Goal: Information Seeking & Learning: Learn about a topic

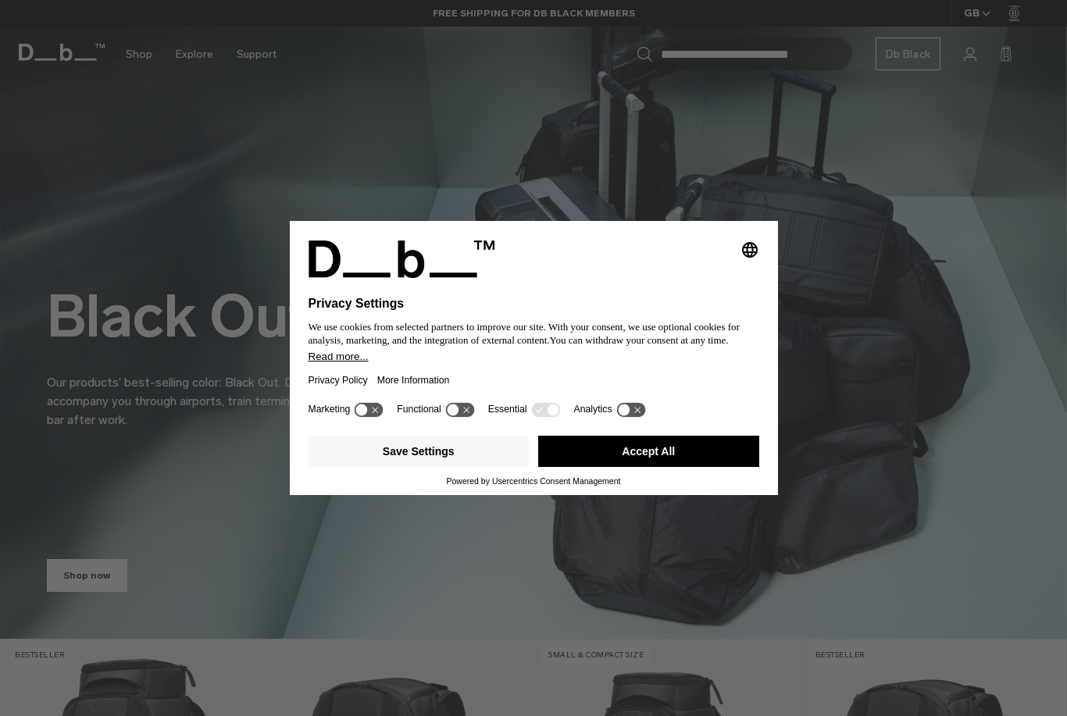
click at [345, 457] on button "Save Settings" at bounding box center [419, 451] width 221 height 31
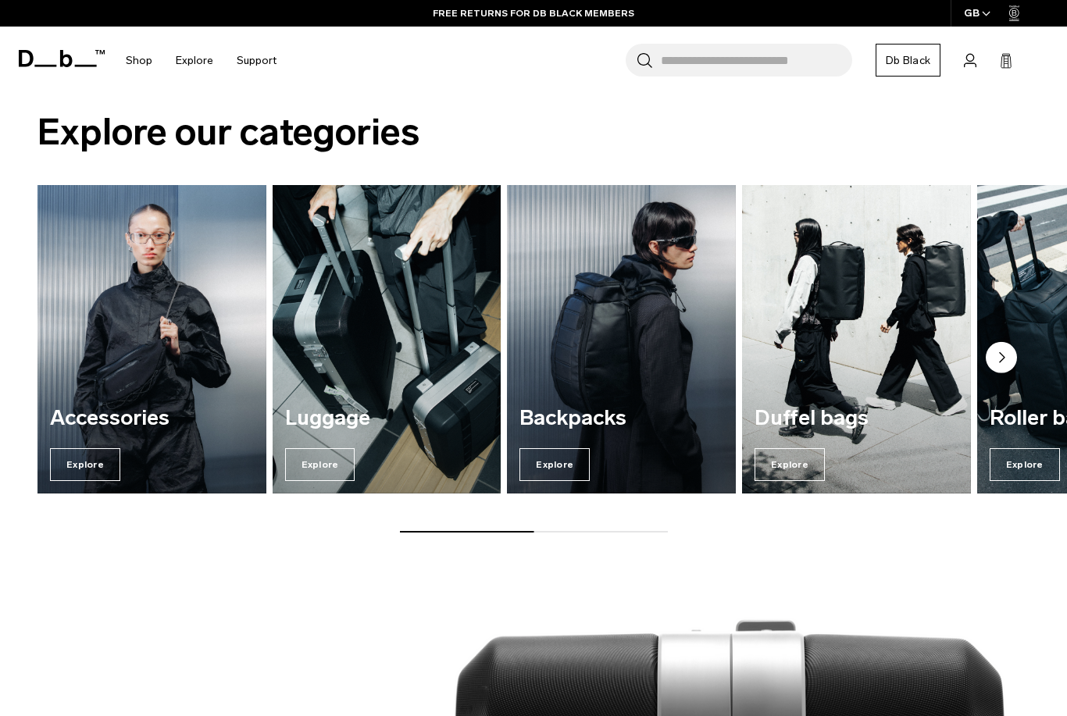
scroll to position [1594, 0]
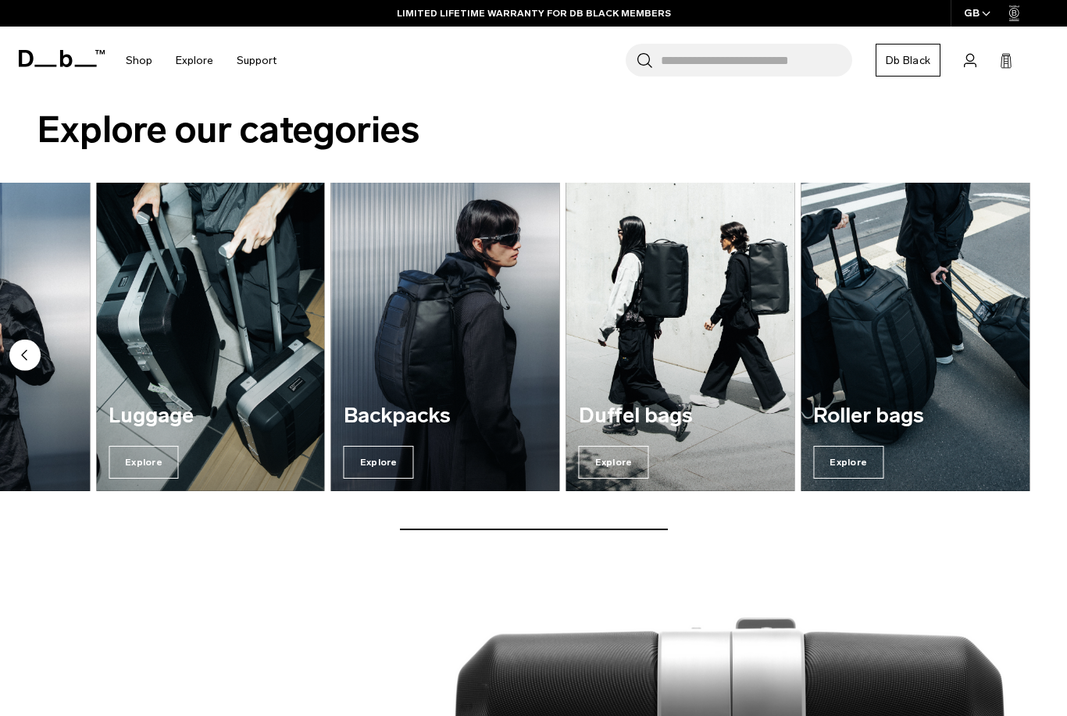
click at [202, 284] on img "2 / 5" at bounding box center [210, 337] width 229 height 309
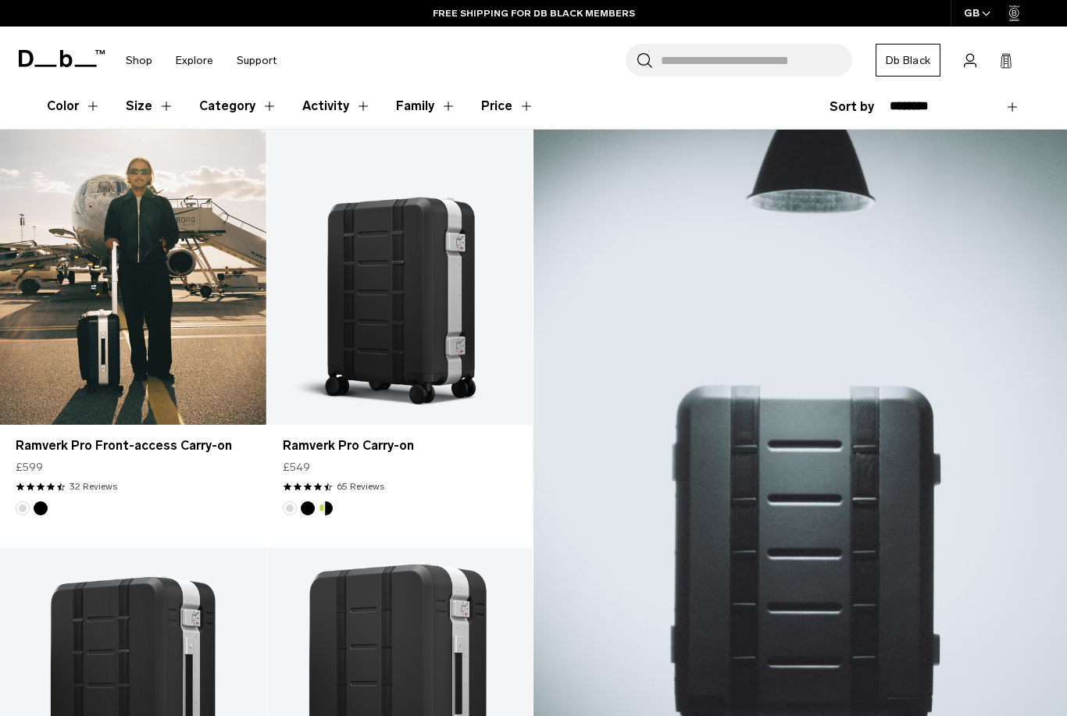
click at [82, 280] on link "Ramverk Pro Front-access Carry-on" at bounding box center [133, 277] width 266 height 295
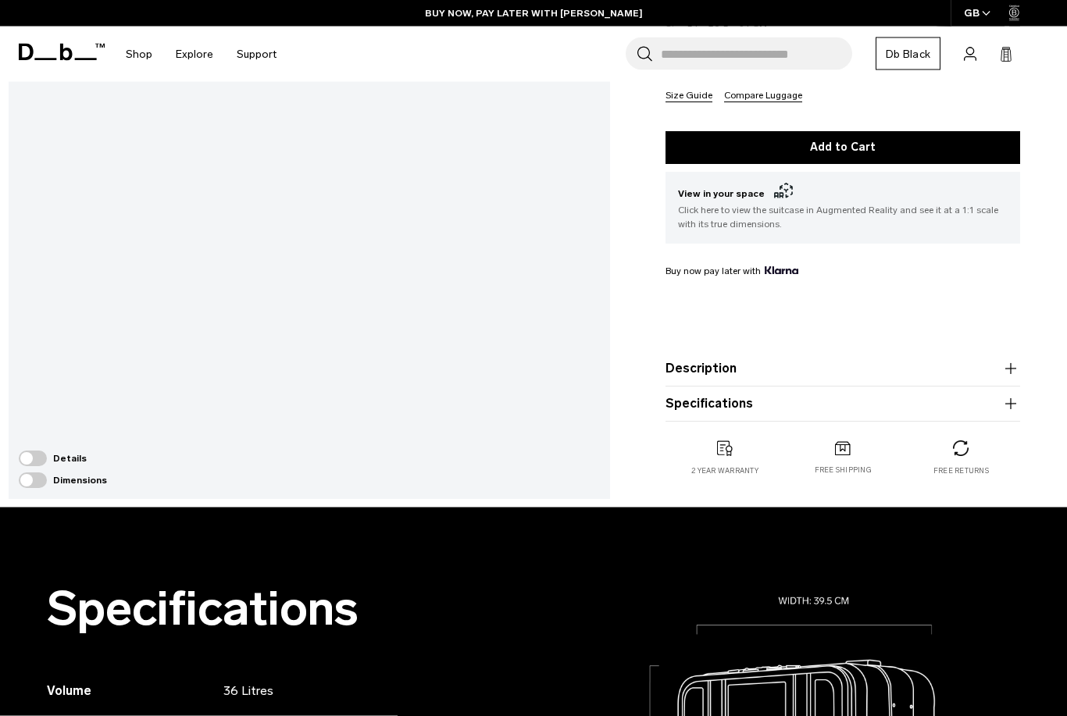
scroll to position [372, 0]
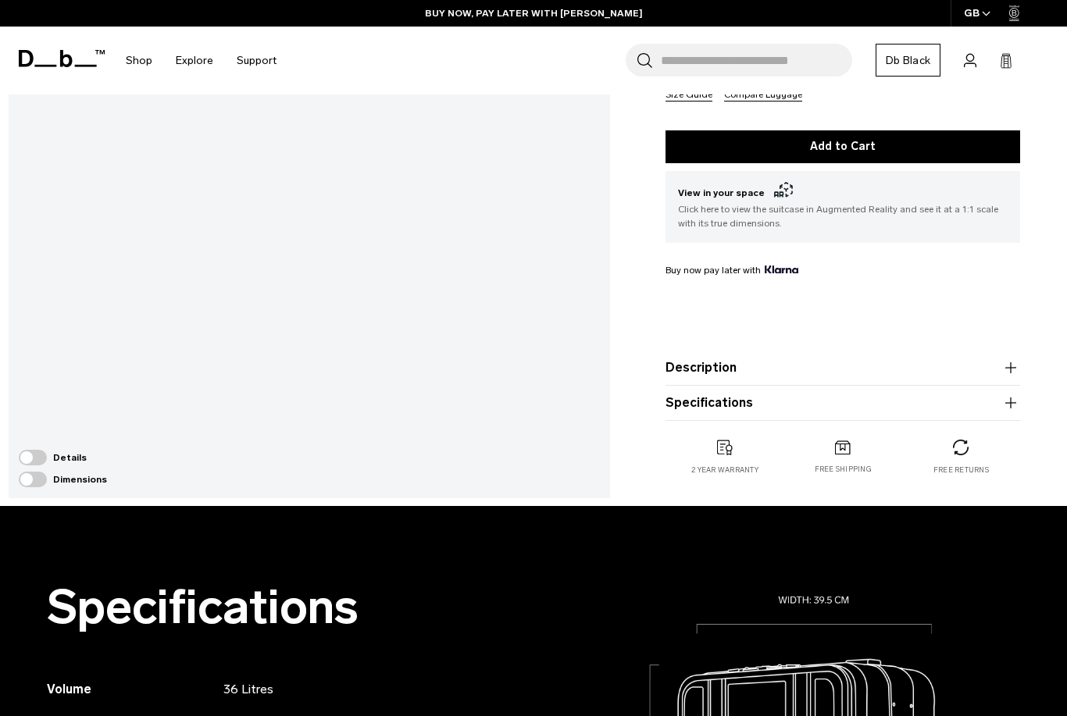
click at [38, 466] on span at bounding box center [33, 458] width 28 height 16
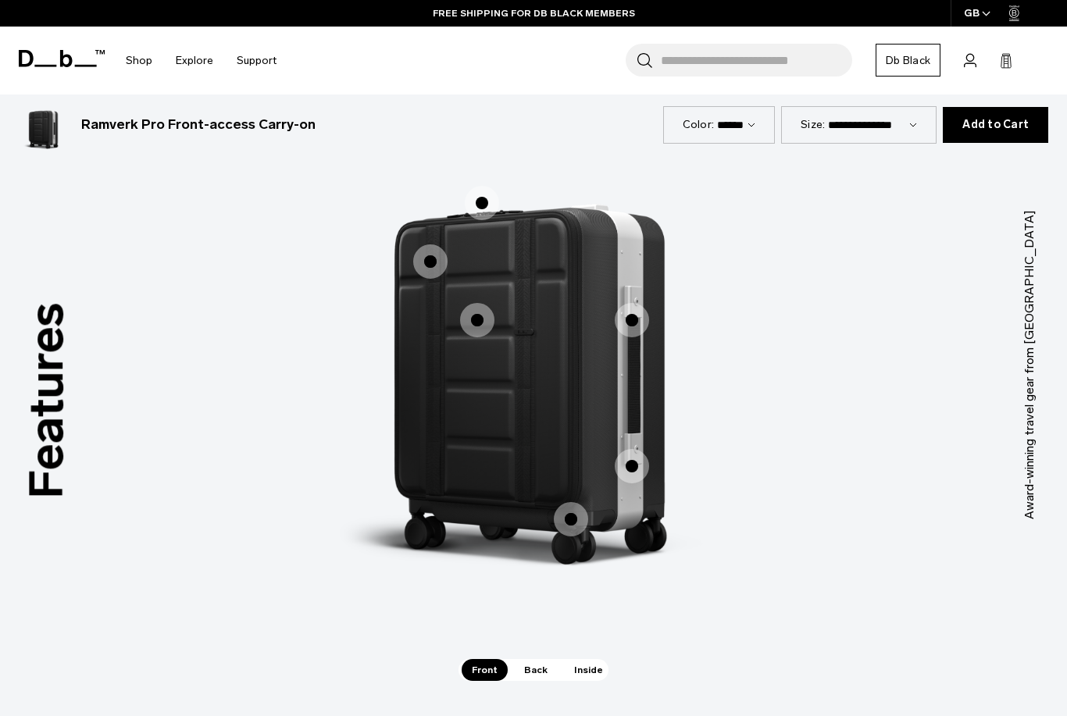
scroll to position [1486, 0]
click at [492, 201] on span "1 / 3" at bounding box center [482, 204] width 34 height 34
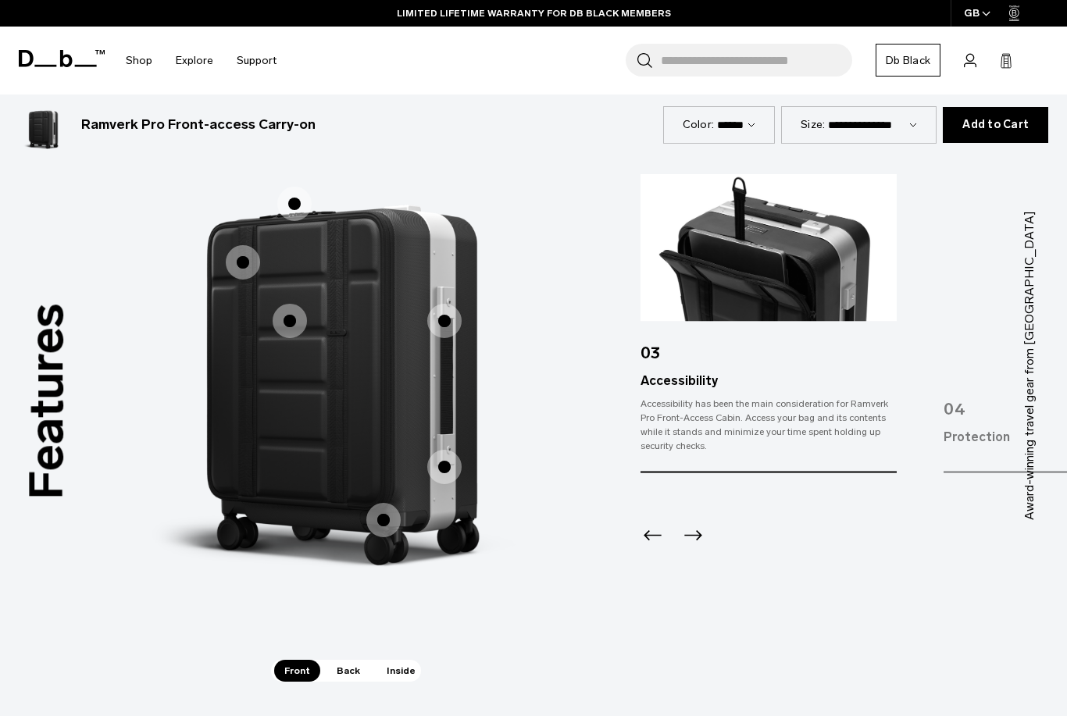
click at [695, 529] on icon "Next slide" at bounding box center [693, 535] width 25 height 25
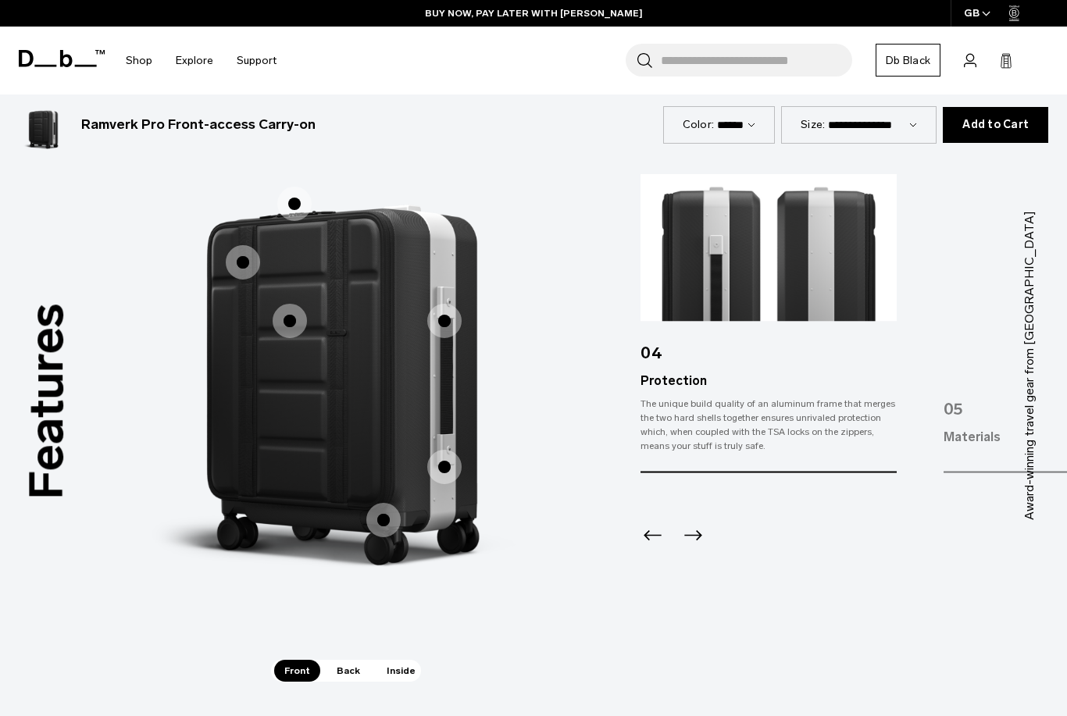
click at [704, 527] on icon "Next slide" at bounding box center [693, 535] width 25 height 25
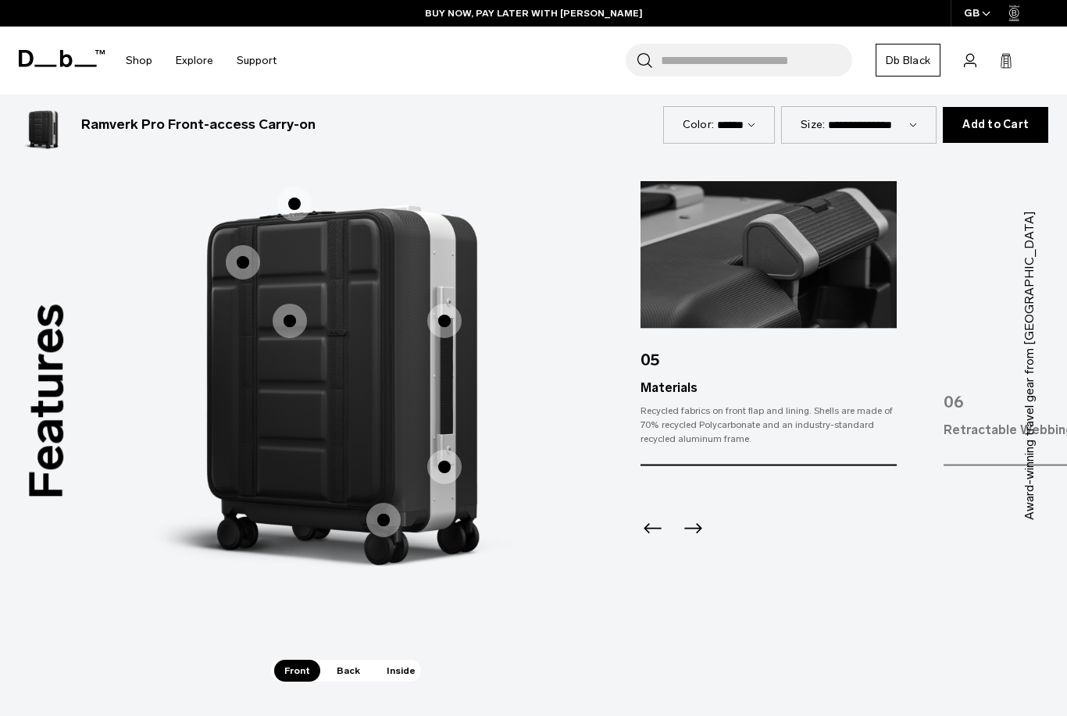
click at [700, 529] on icon "Next slide" at bounding box center [693, 528] width 25 height 25
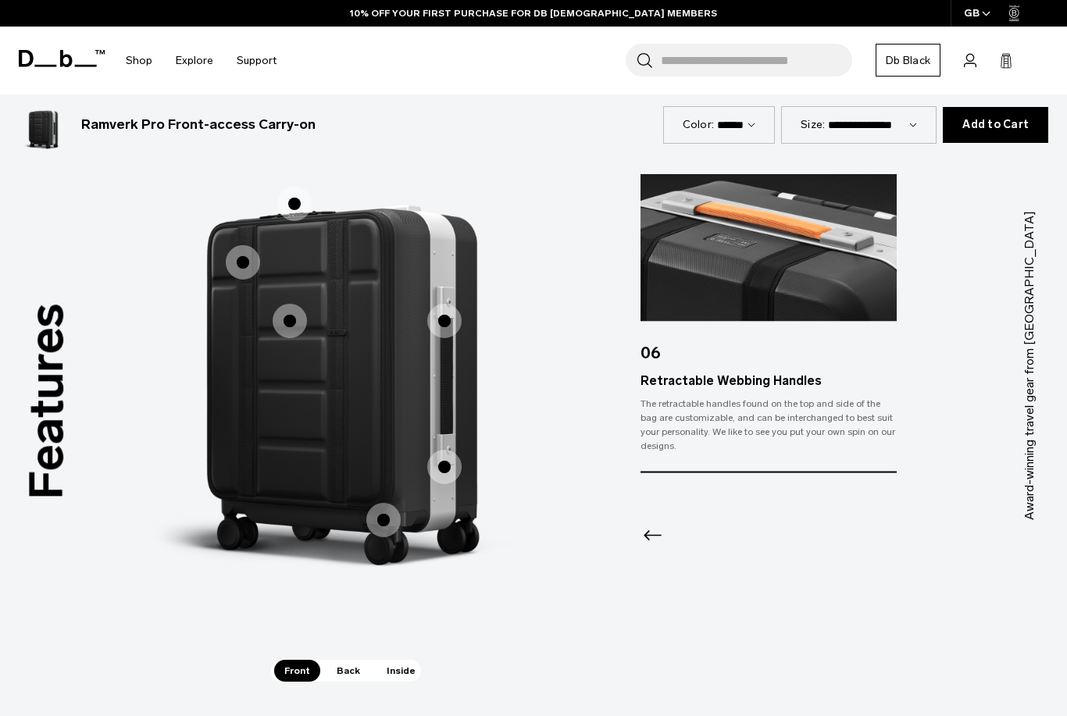
click at [658, 535] on icon "Previous slide" at bounding box center [653, 535] width 25 height 25
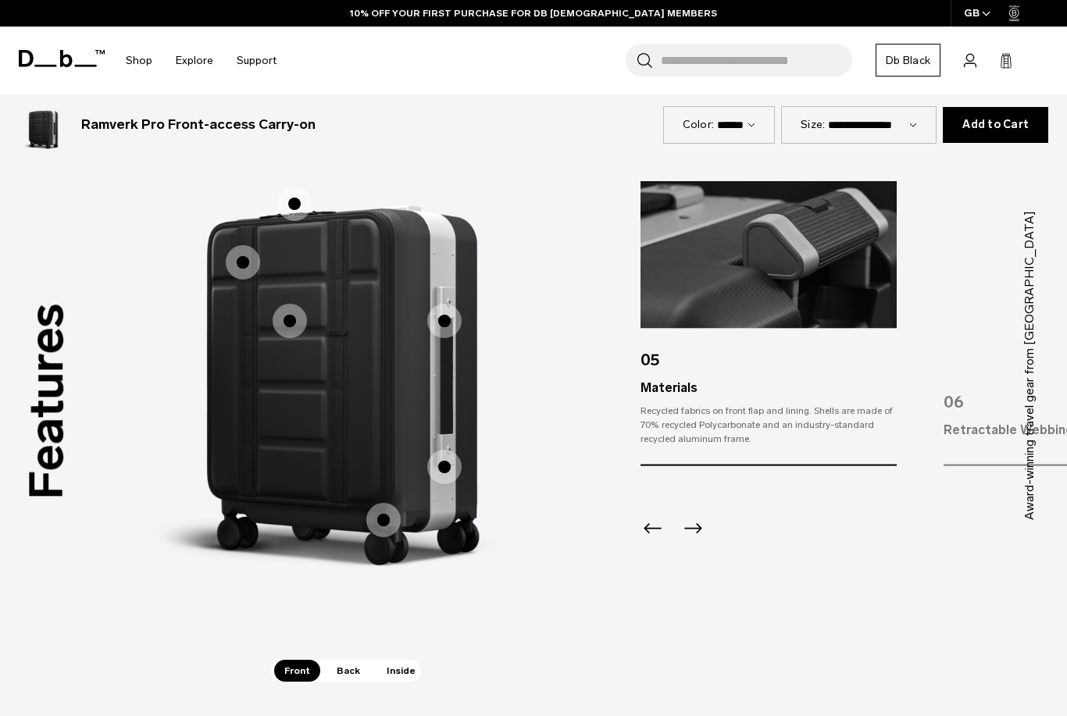
click at [663, 533] on icon "Previous slide" at bounding box center [653, 528] width 25 height 25
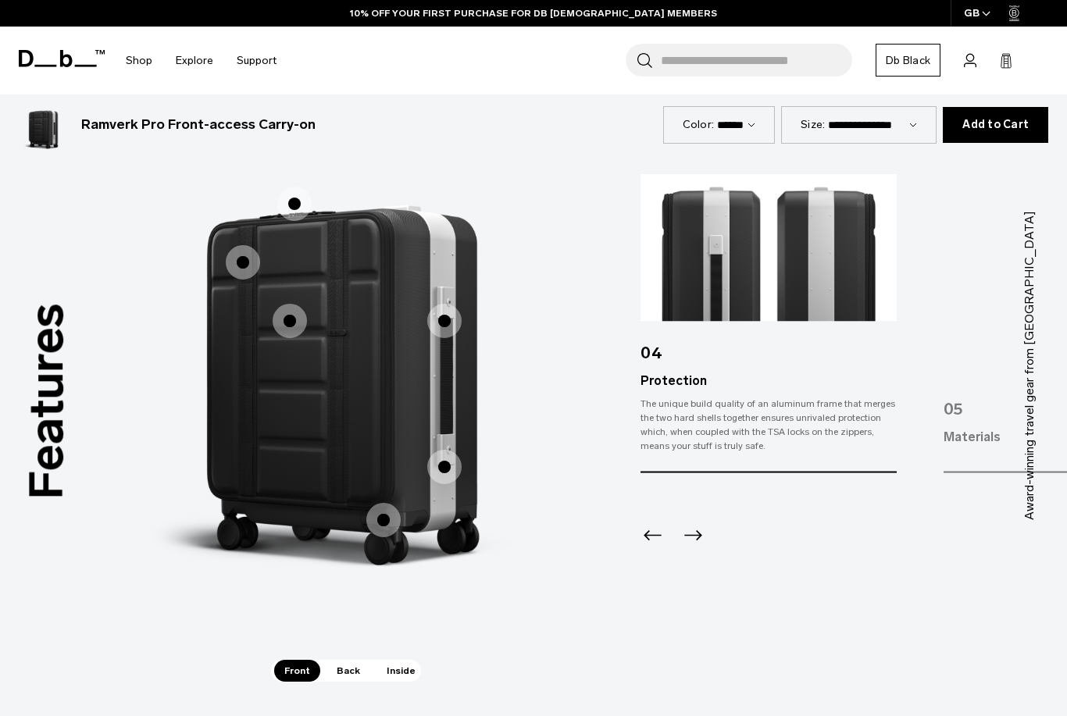
click at [659, 533] on icon "Previous slide" at bounding box center [653, 535] width 25 height 25
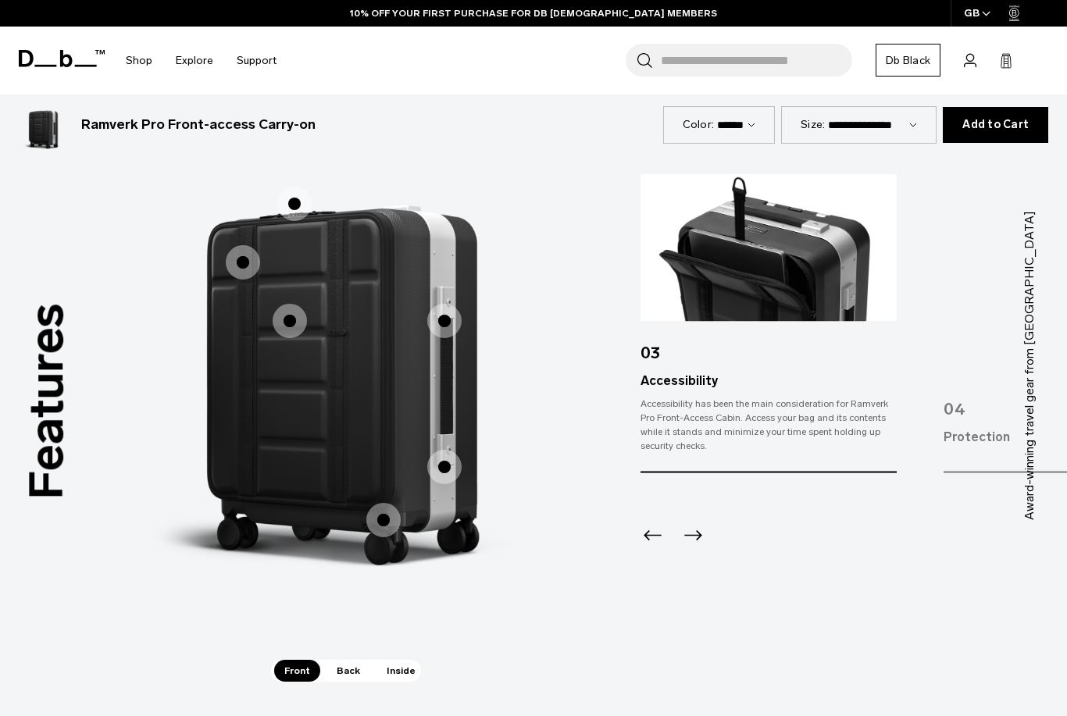
click at [661, 529] on icon "Previous slide" at bounding box center [653, 535] width 25 height 25
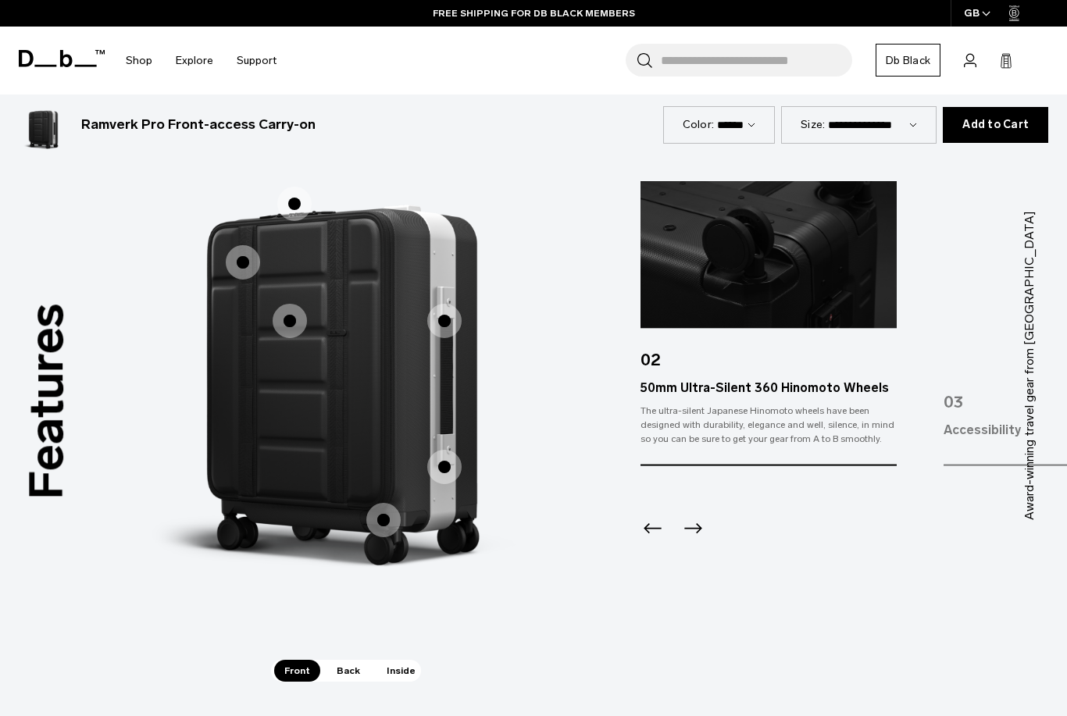
click at [660, 528] on icon "Previous slide" at bounding box center [653, 528] width 25 height 25
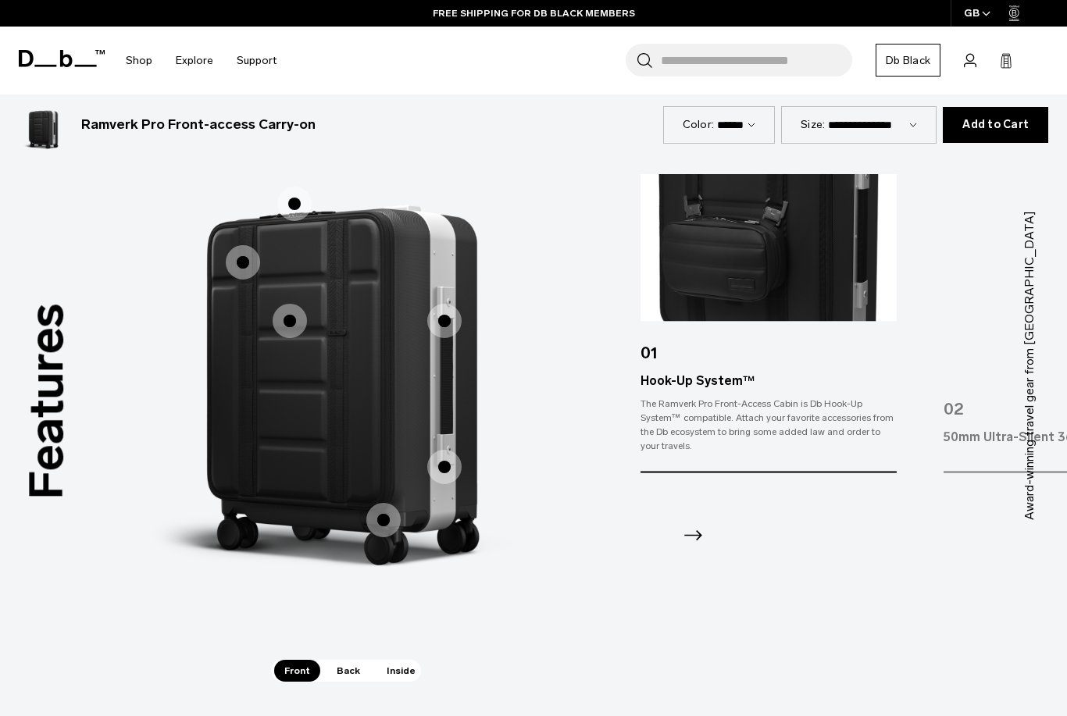
click at [702, 523] on icon "Next slide" at bounding box center [693, 535] width 25 height 25
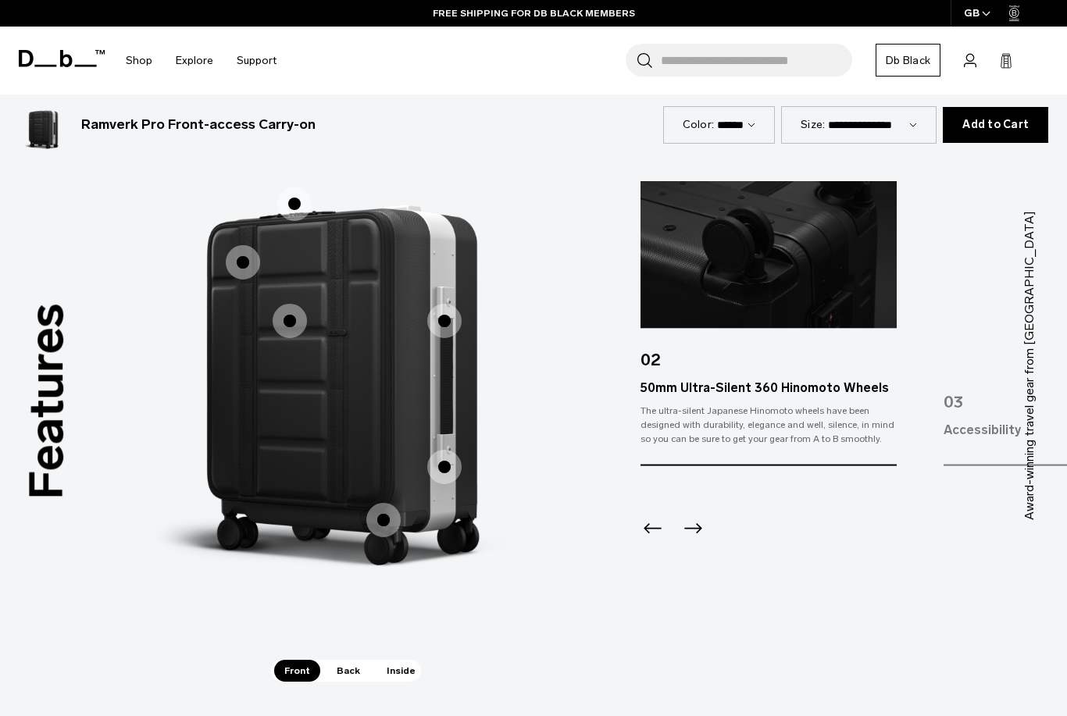
click at [662, 527] on icon "Previous slide" at bounding box center [653, 528] width 25 height 25
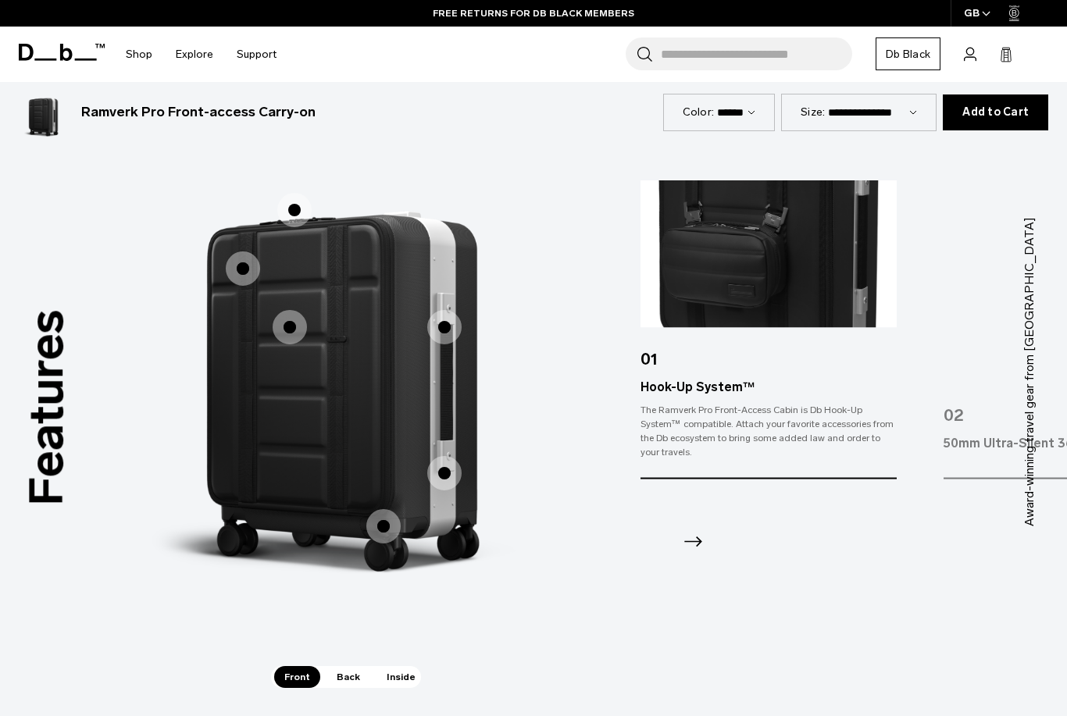
scroll to position [1470, 0]
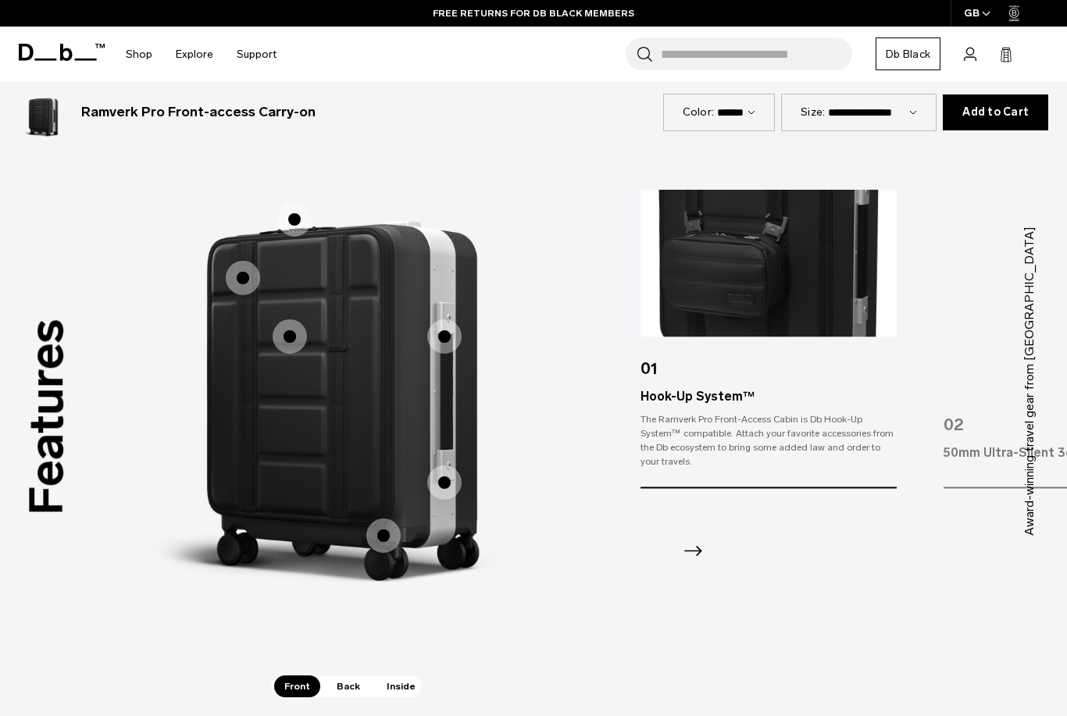
click at [348, 683] on span "Back" at bounding box center [349, 687] width 44 height 22
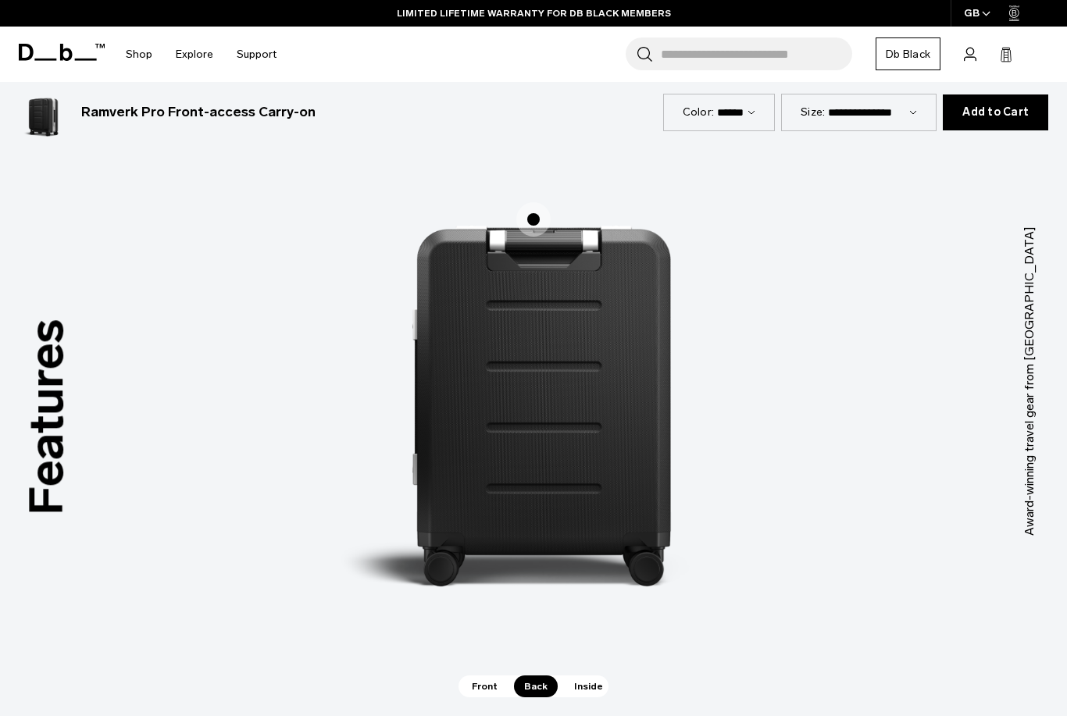
click at [531, 214] on span "2 / 3" at bounding box center [533, 219] width 34 height 34
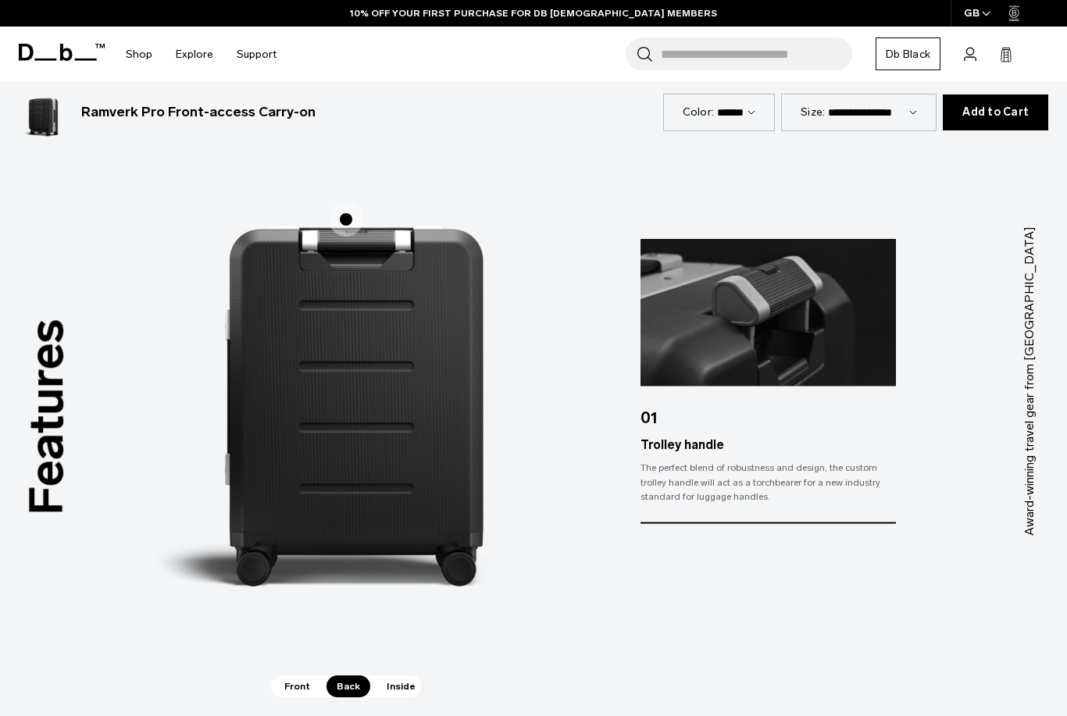
click at [416, 687] on span "Inside" at bounding box center [401, 687] width 49 height 22
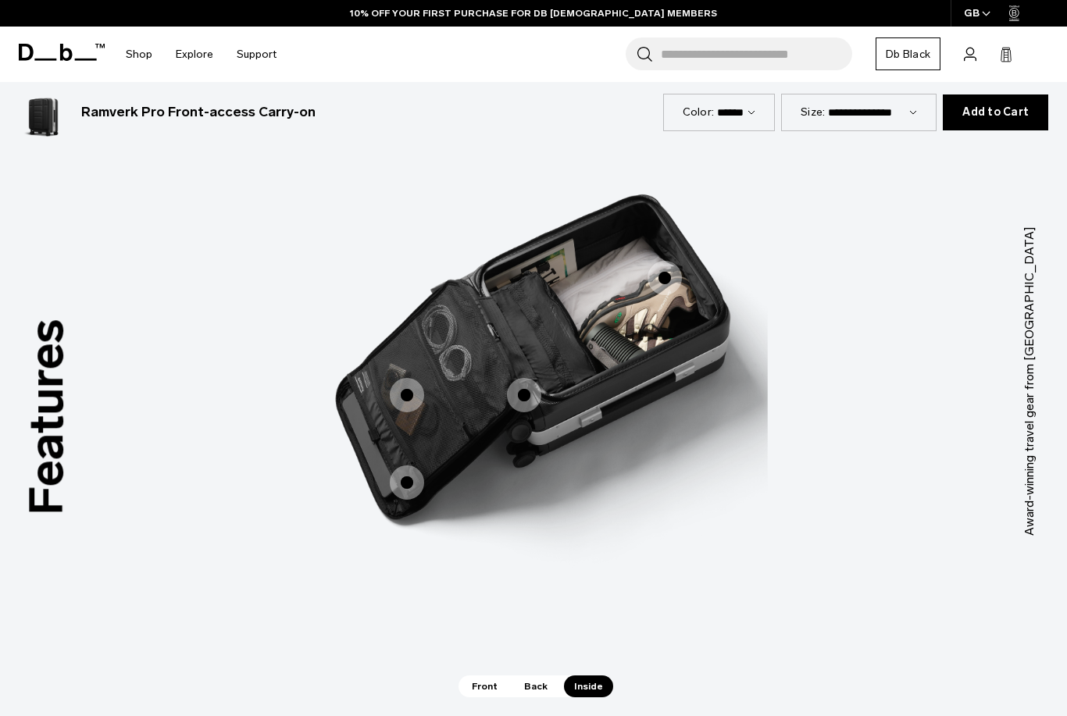
click at [527, 391] on span "3 / 3" at bounding box center [524, 395] width 34 height 34
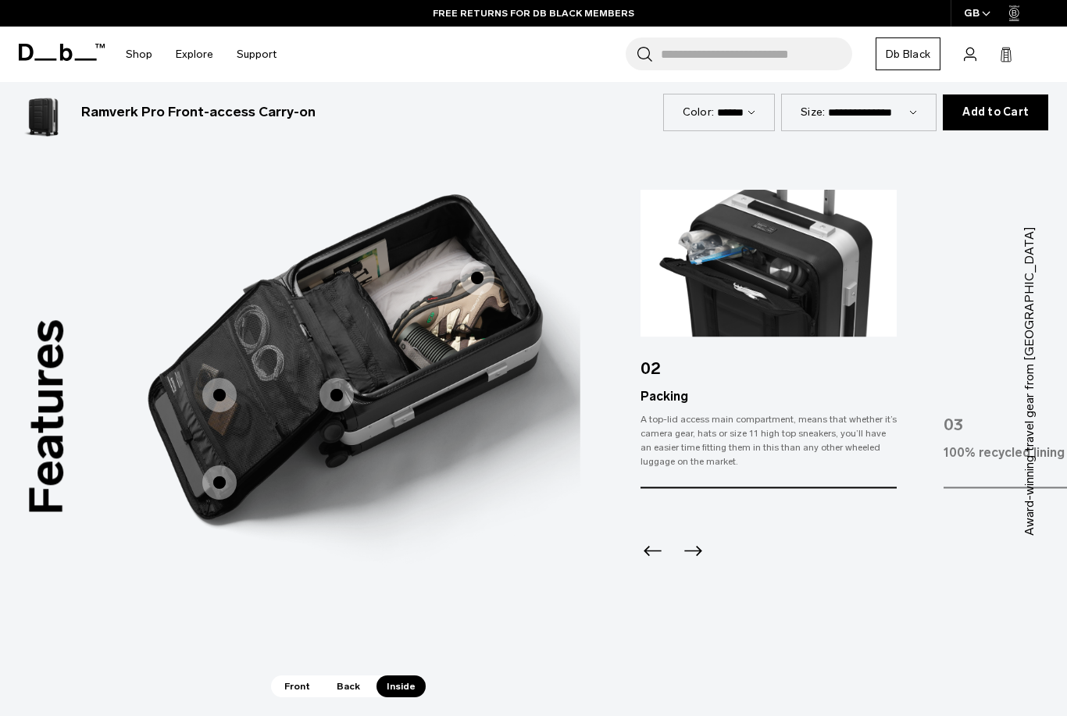
click at [699, 538] on icon "Next slide" at bounding box center [693, 550] width 25 height 25
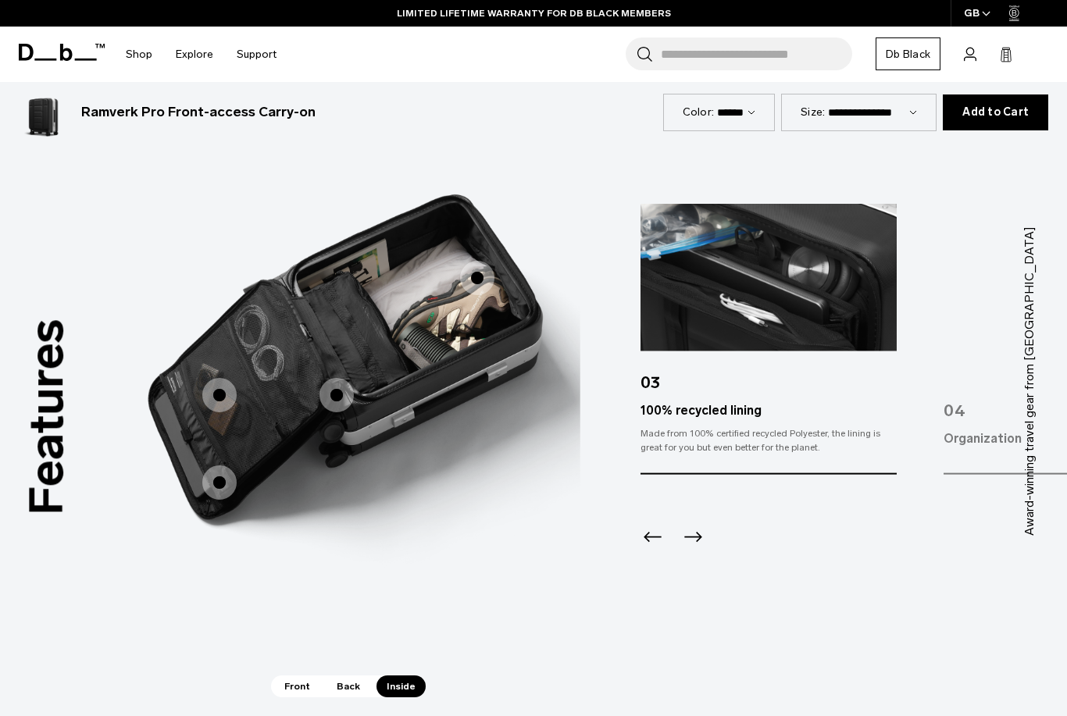
click at [706, 518] on div at bounding box center [769, 516] width 256 height 84
click at [692, 524] on icon "Next slide" at bounding box center [693, 536] width 25 height 25
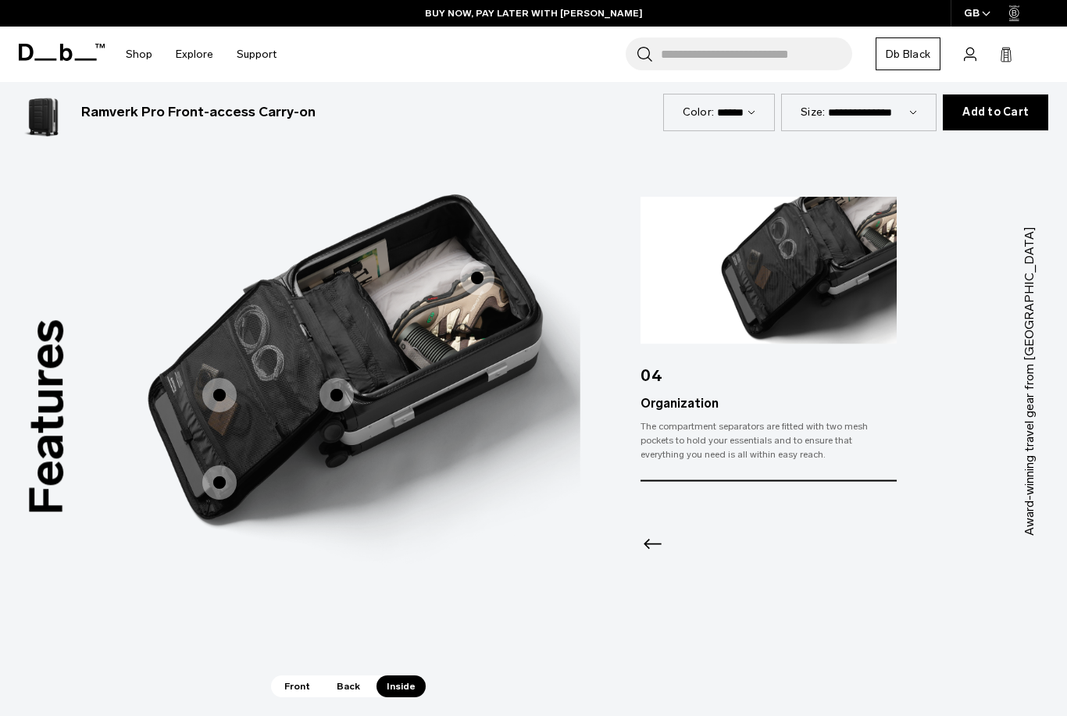
click at [656, 538] on icon "Previous slide" at bounding box center [653, 543] width 25 height 25
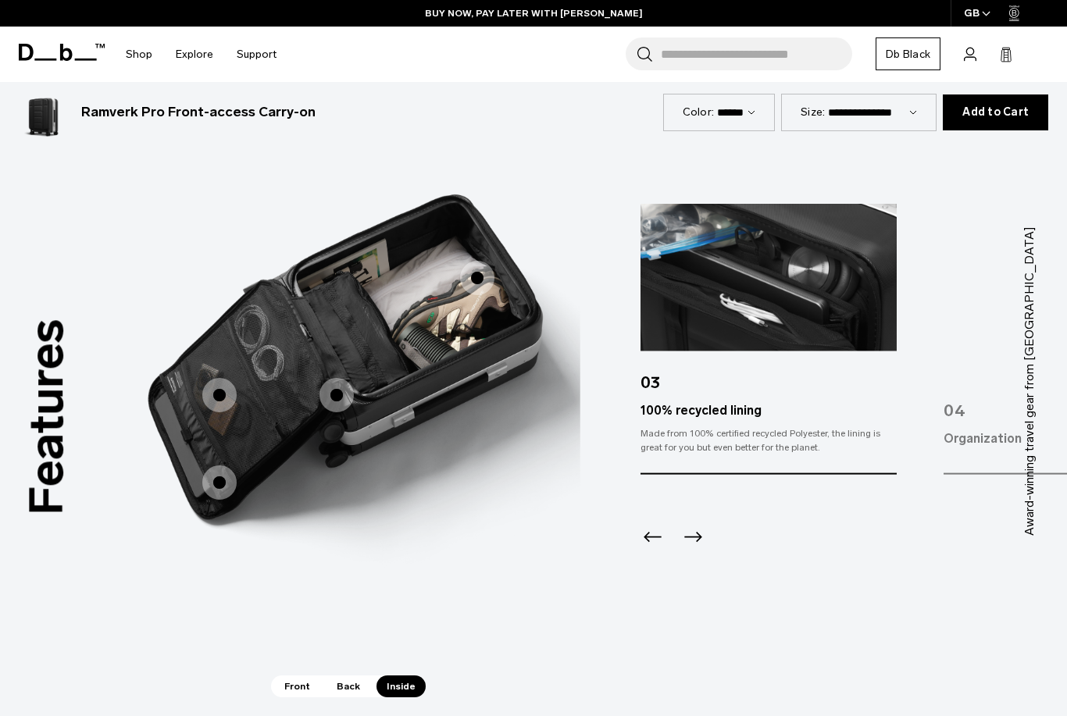
click at [656, 537] on icon "Previous slide" at bounding box center [653, 536] width 25 height 25
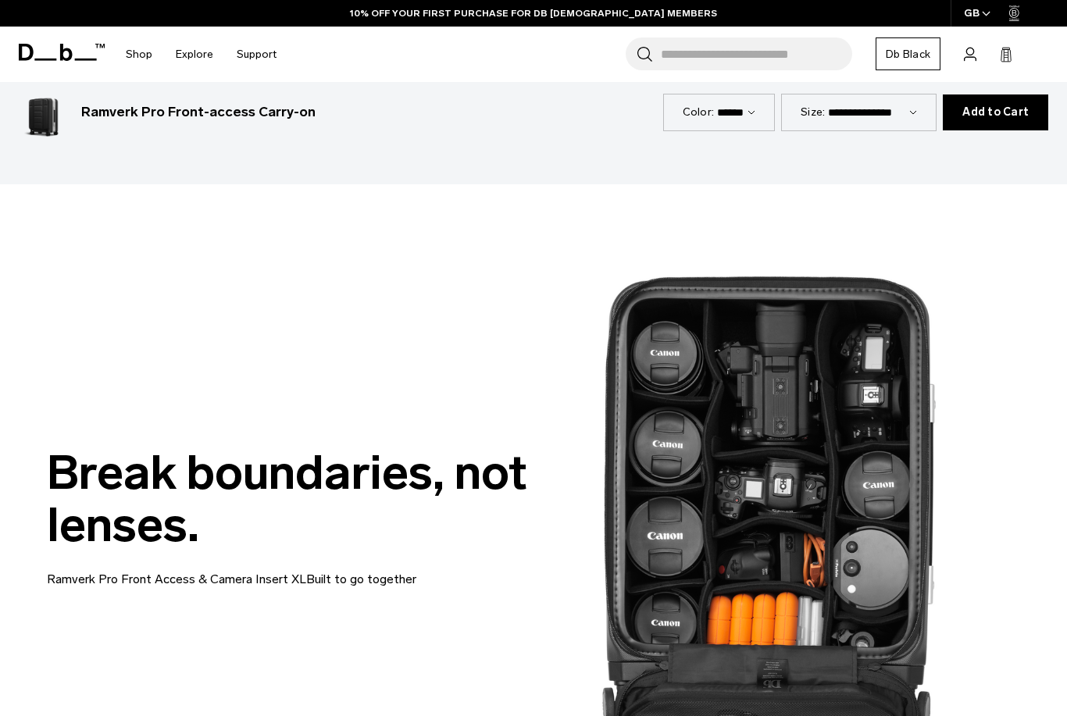
scroll to position [2035, 0]
click at [130, 565] on p "Ramverk Pro Front Access & Camera Insert XLBuilt to go together" at bounding box center [234, 571] width 375 height 38
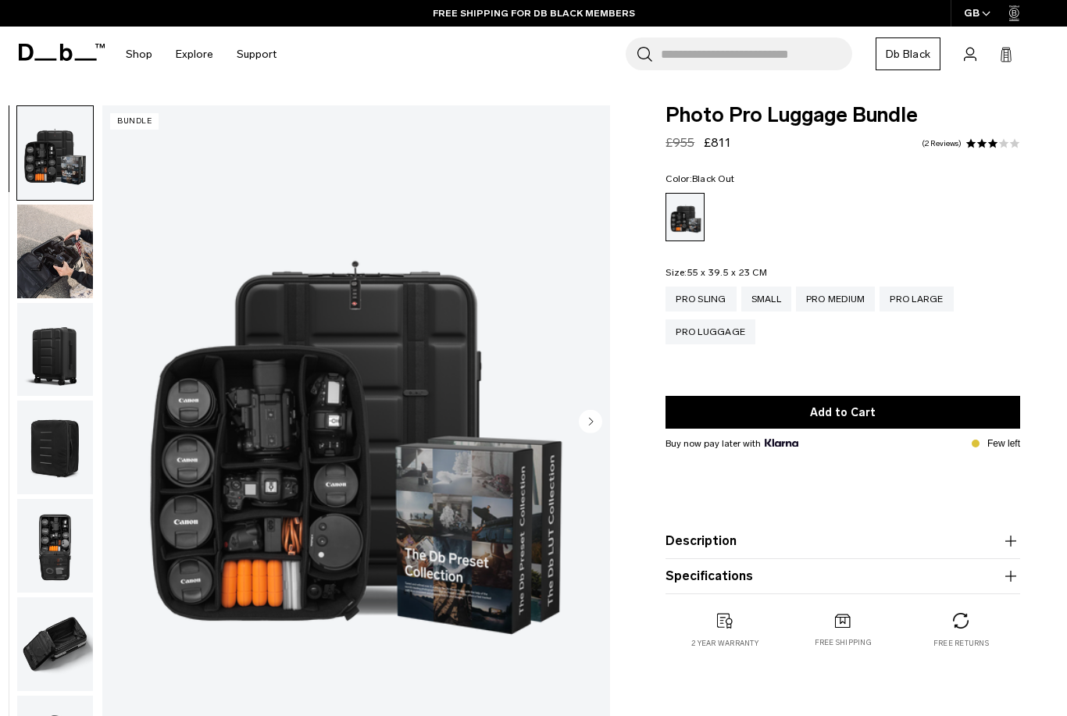
click at [68, 263] on img "button" at bounding box center [55, 252] width 76 height 94
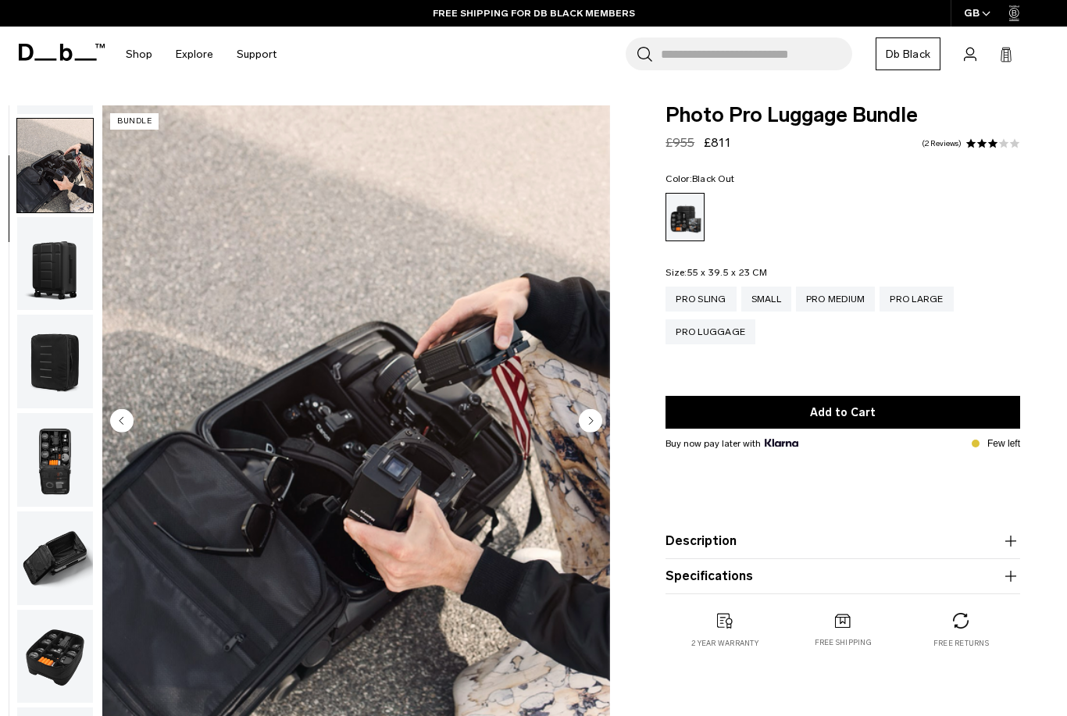
scroll to position [99, 0]
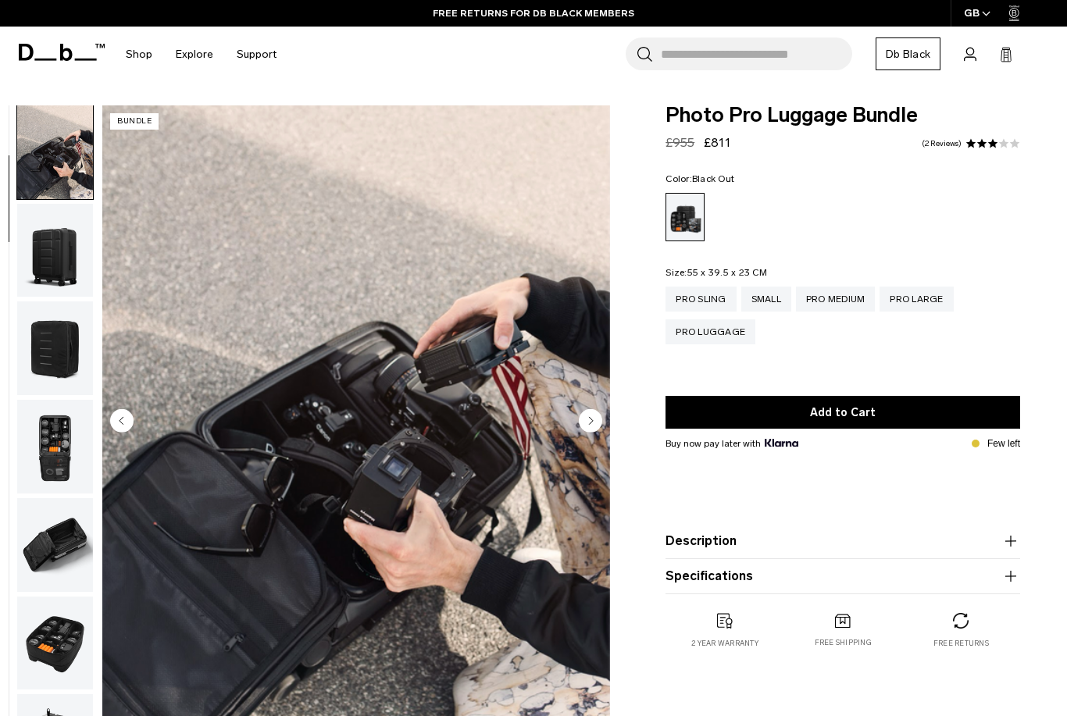
click at [50, 164] on img "button" at bounding box center [55, 152] width 76 height 94
click at [54, 148] on img "button" at bounding box center [55, 152] width 76 height 94
click at [55, 148] on img "button" at bounding box center [55, 152] width 76 height 94
click at [53, 262] on img "button" at bounding box center [55, 251] width 76 height 94
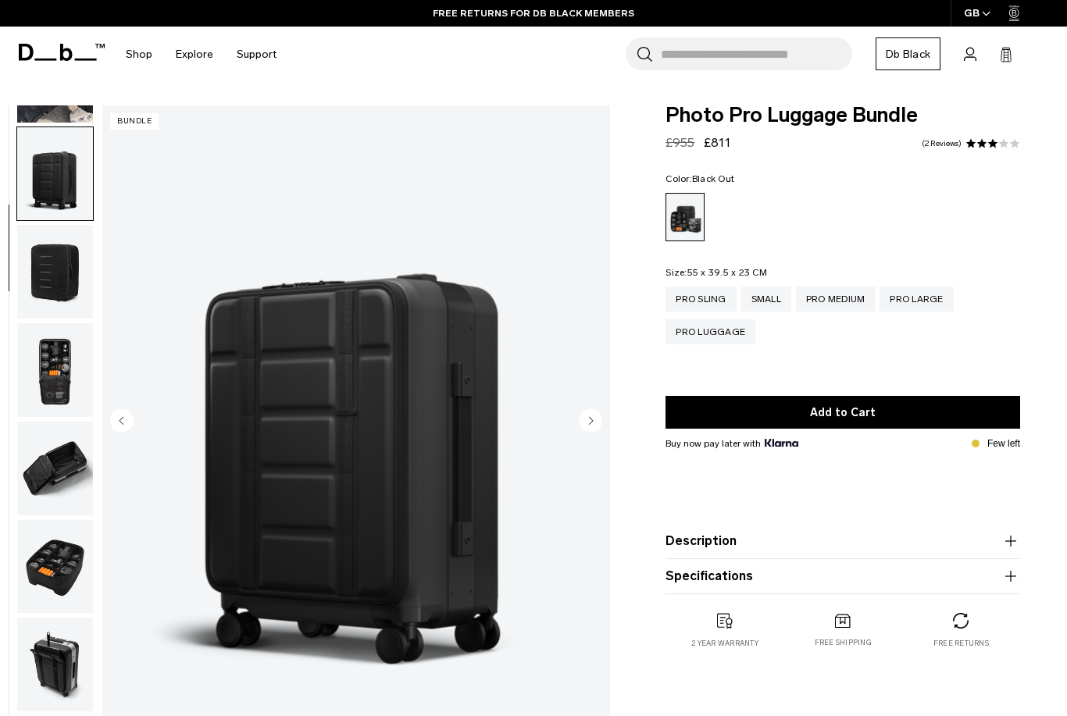
scroll to position [198, 0]
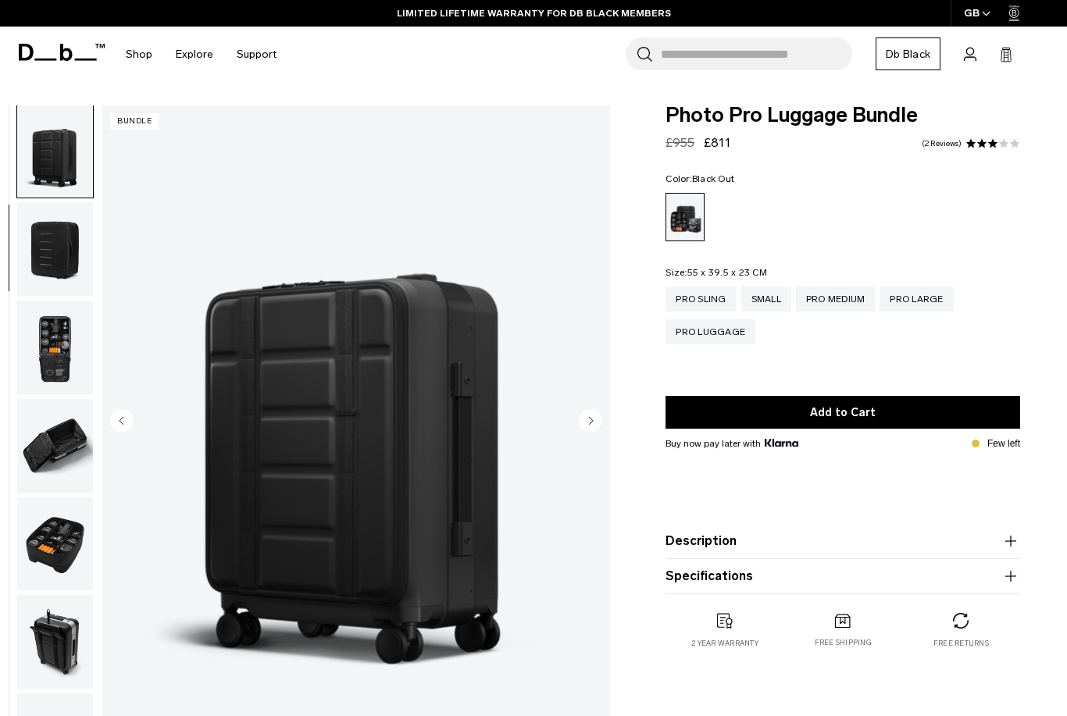
click at [54, 348] on img "button" at bounding box center [55, 348] width 76 height 94
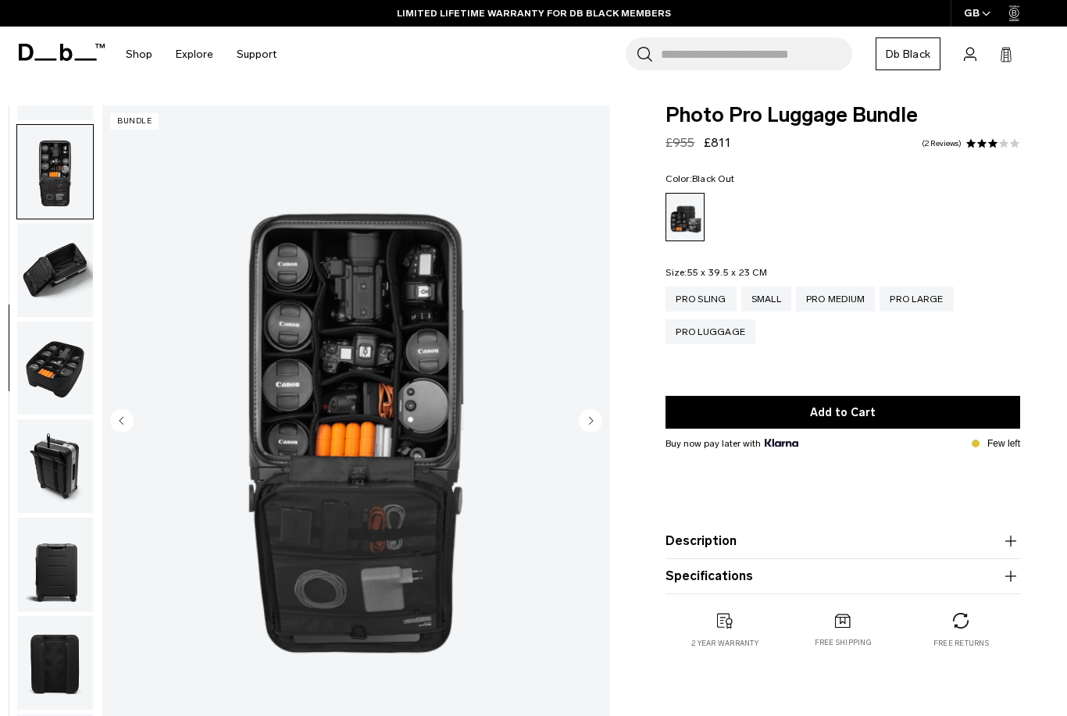
scroll to position [398, 0]
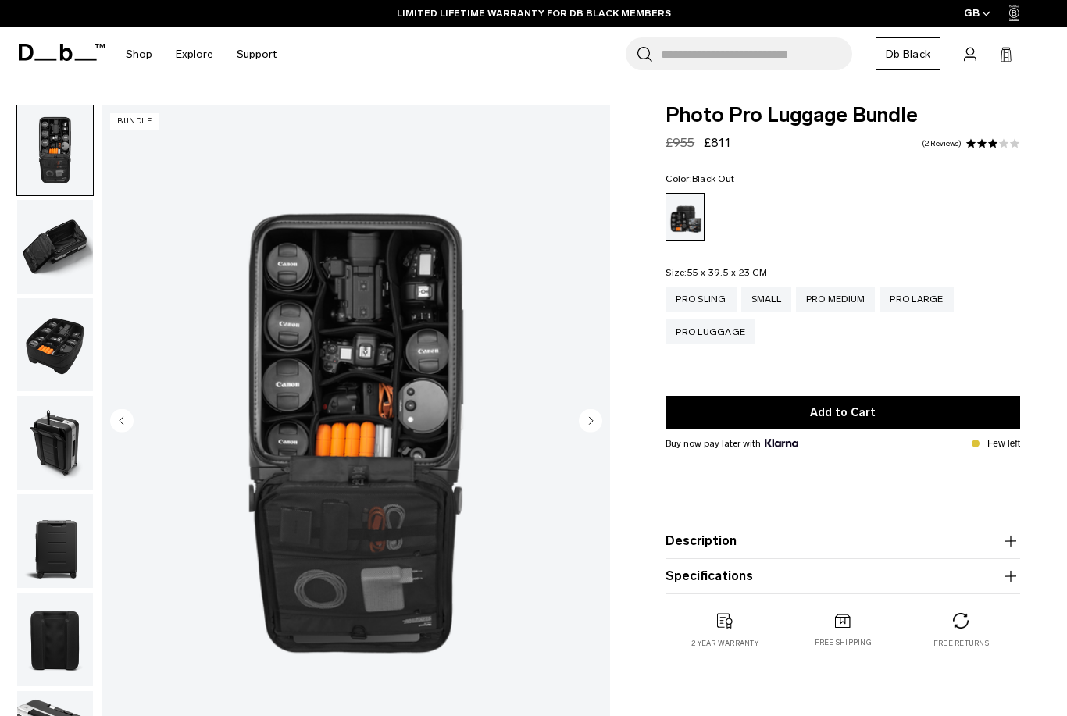
click at [66, 455] on img "button" at bounding box center [55, 443] width 76 height 94
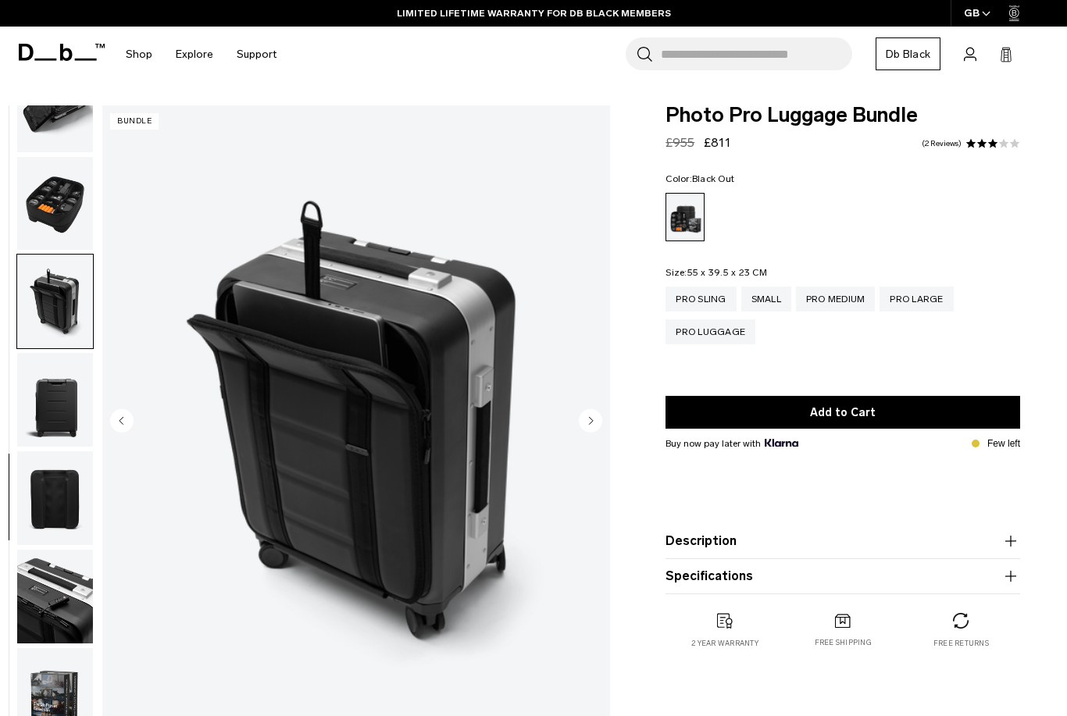
scroll to position [556, 0]
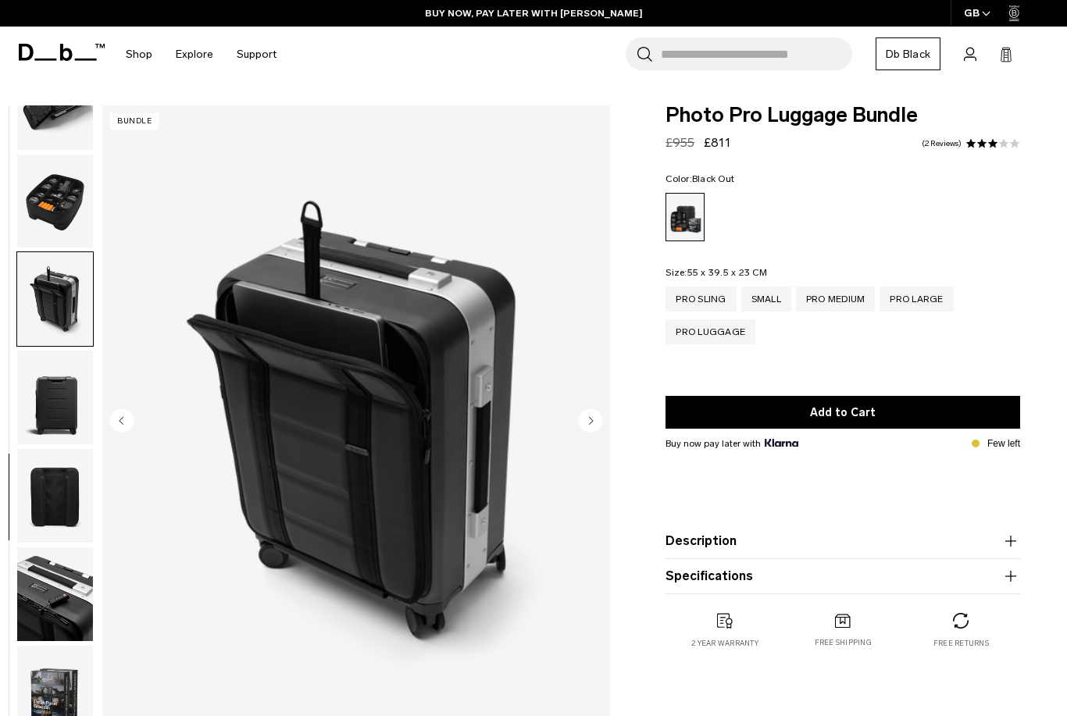
click at [49, 596] on img "button" at bounding box center [55, 595] width 76 height 94
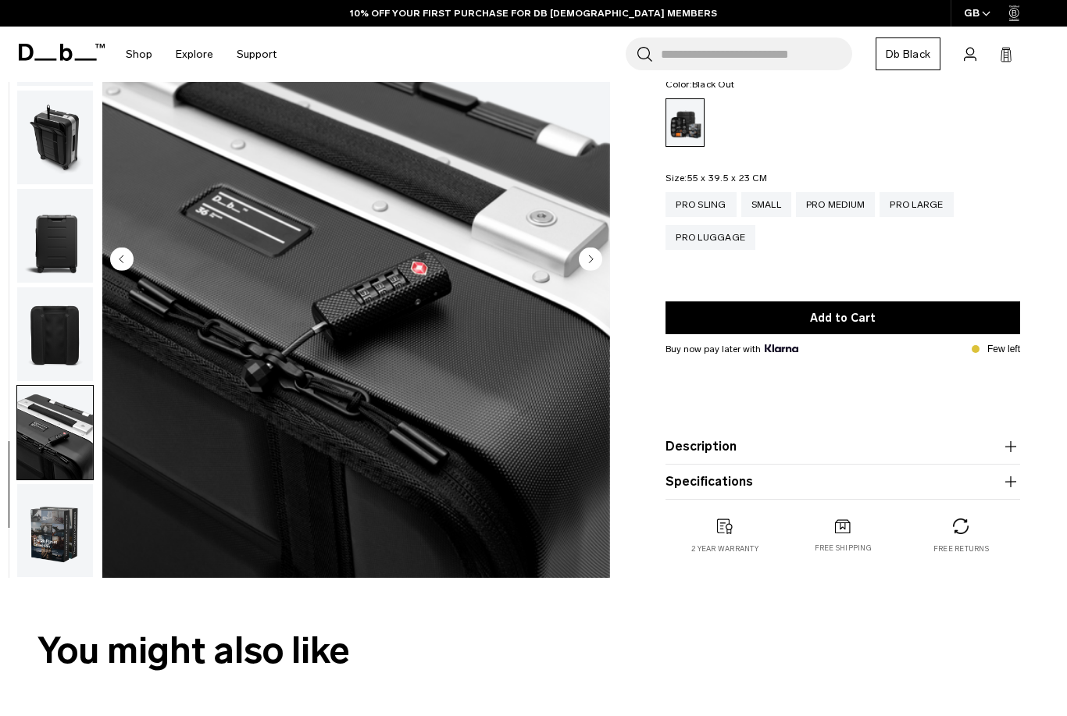
scroll to position [163, 0]
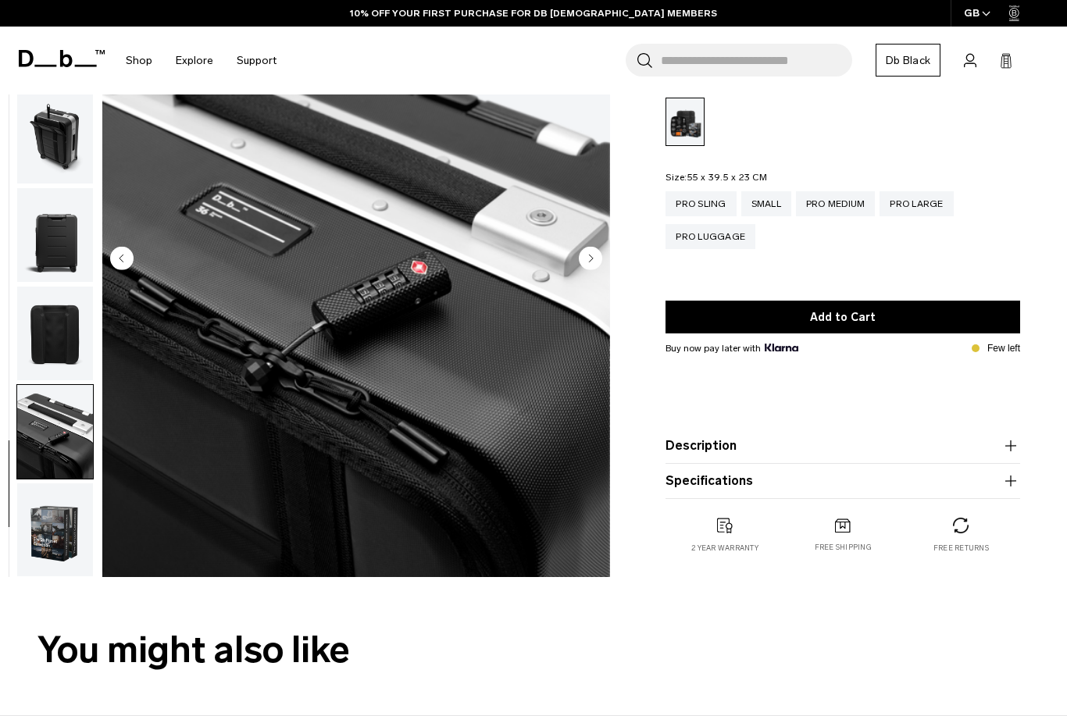
click at [65, 534] on img "button" at bounding box center [55, 531] width 76 height 94
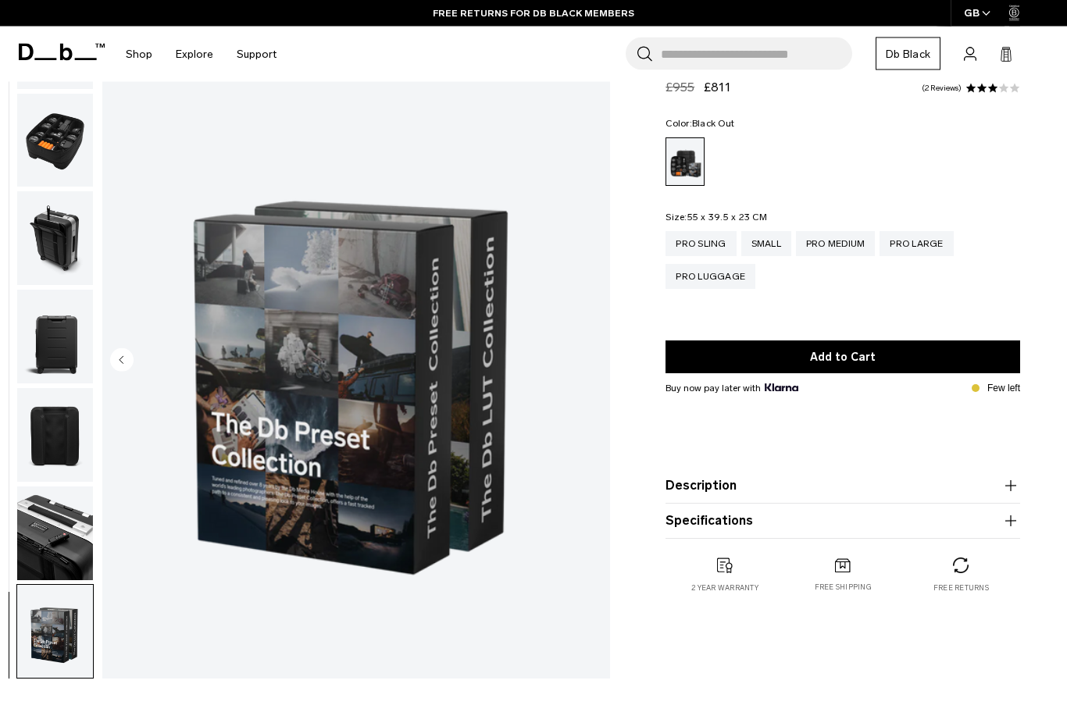
scroll to position [0, 0]
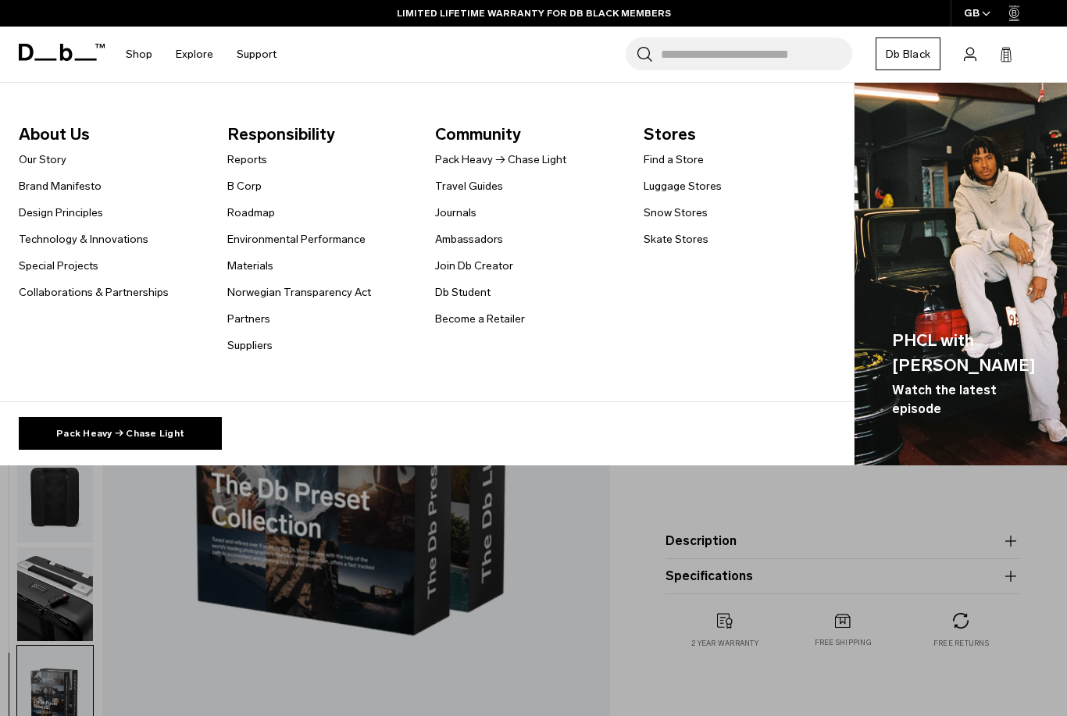
click at [56, 213] on link "Design Principles" at bounding box center [61, 213] width 84 height 16
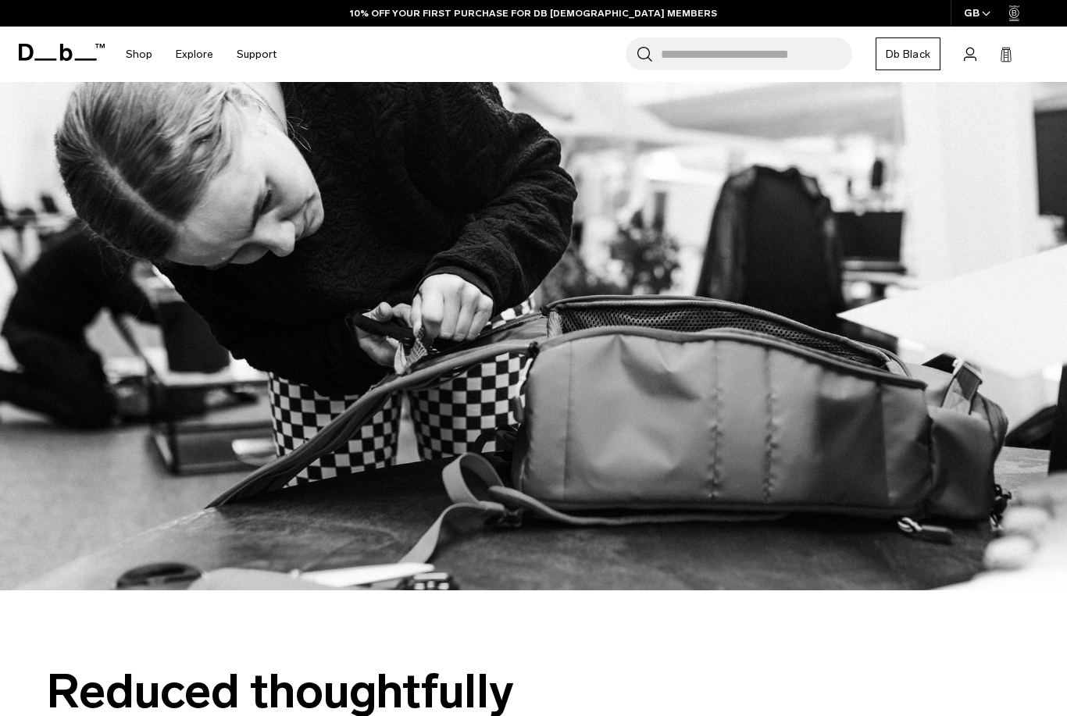
scroll to position [6417, 0]
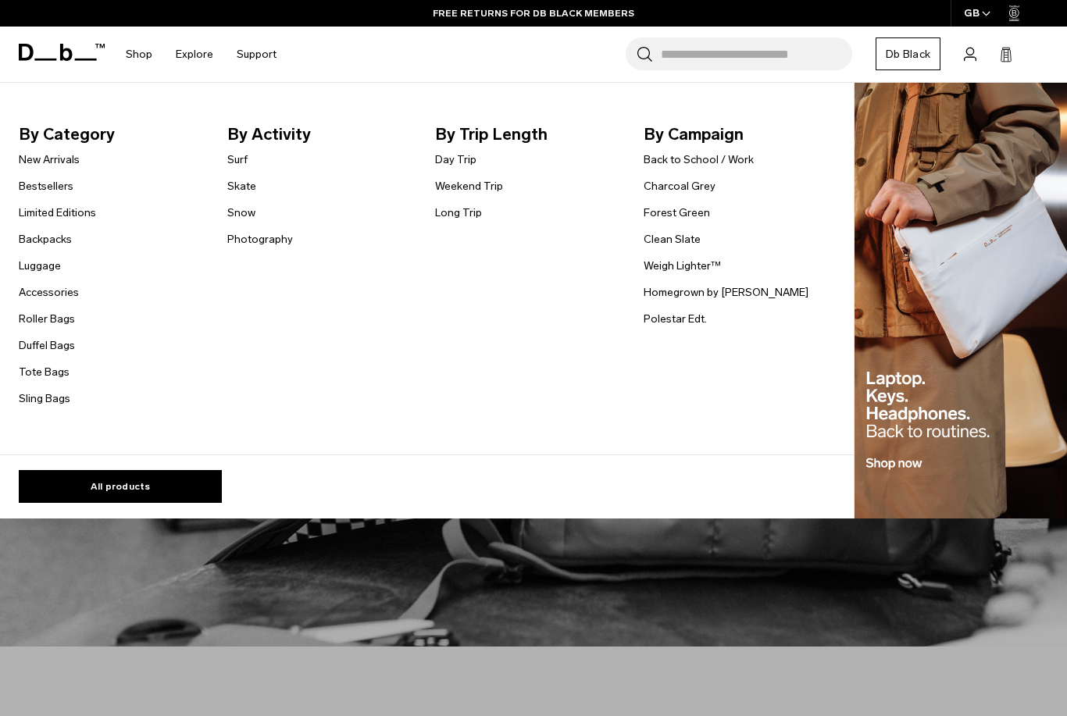
click at [734, 155] on link "Back to School / Work" at bounding box center [699, 160] width 110 height 16
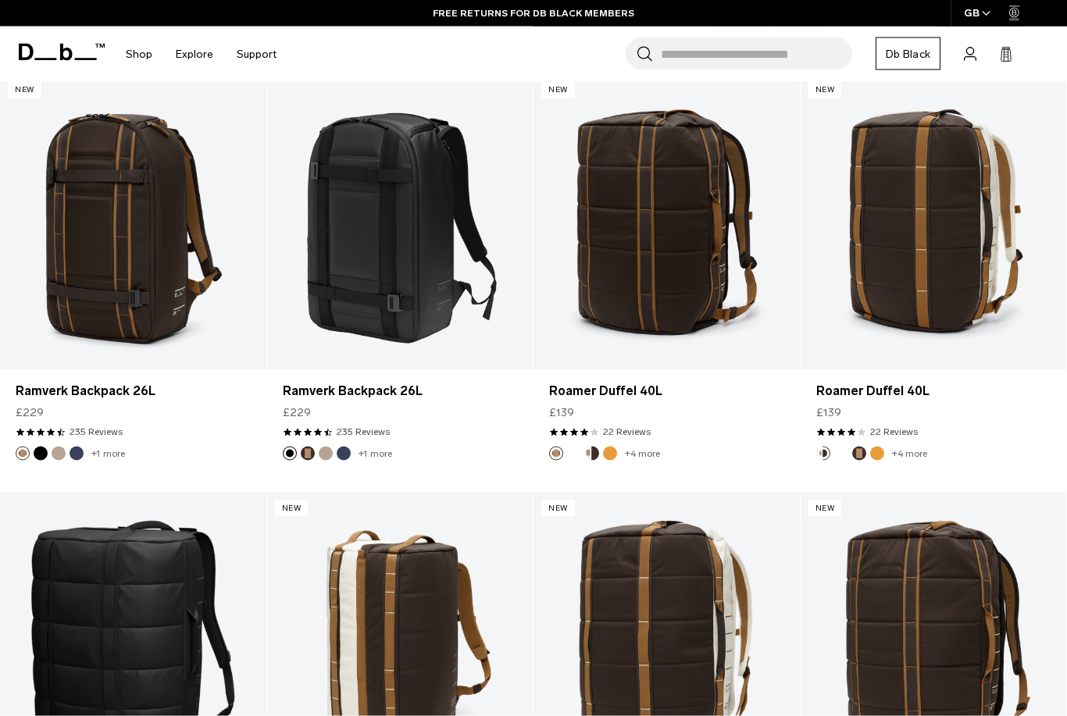
scroll to position [4900, 0]
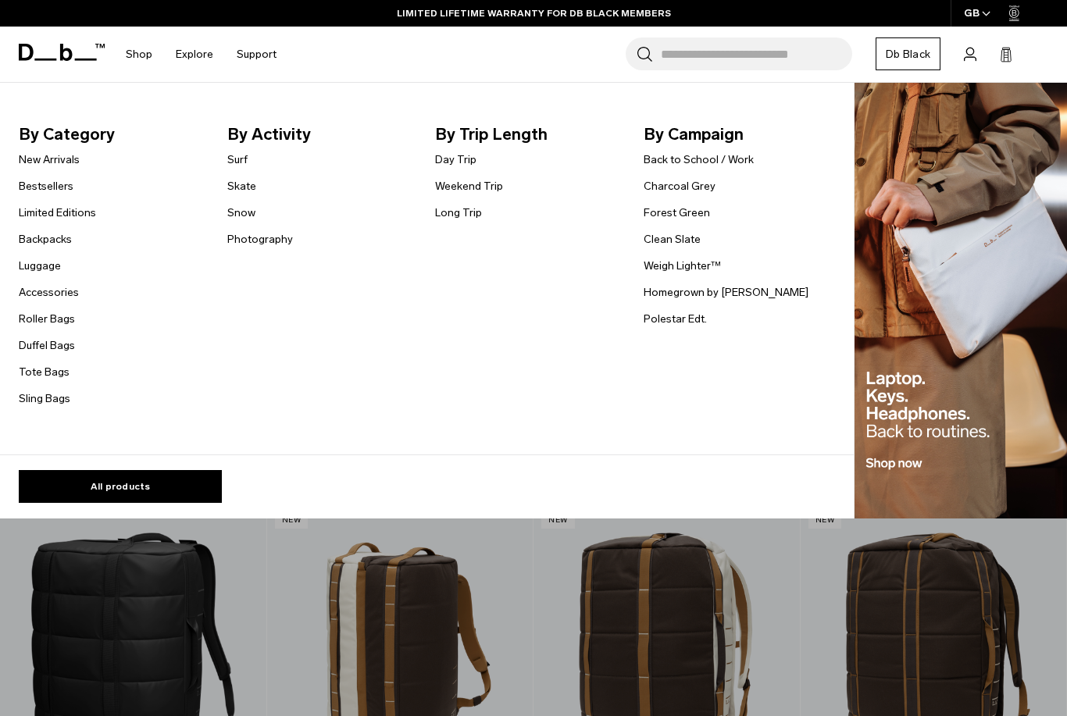
click at [29, 316] on link "Roller Bags" at bounding box center [47, 319] width 56 height 16
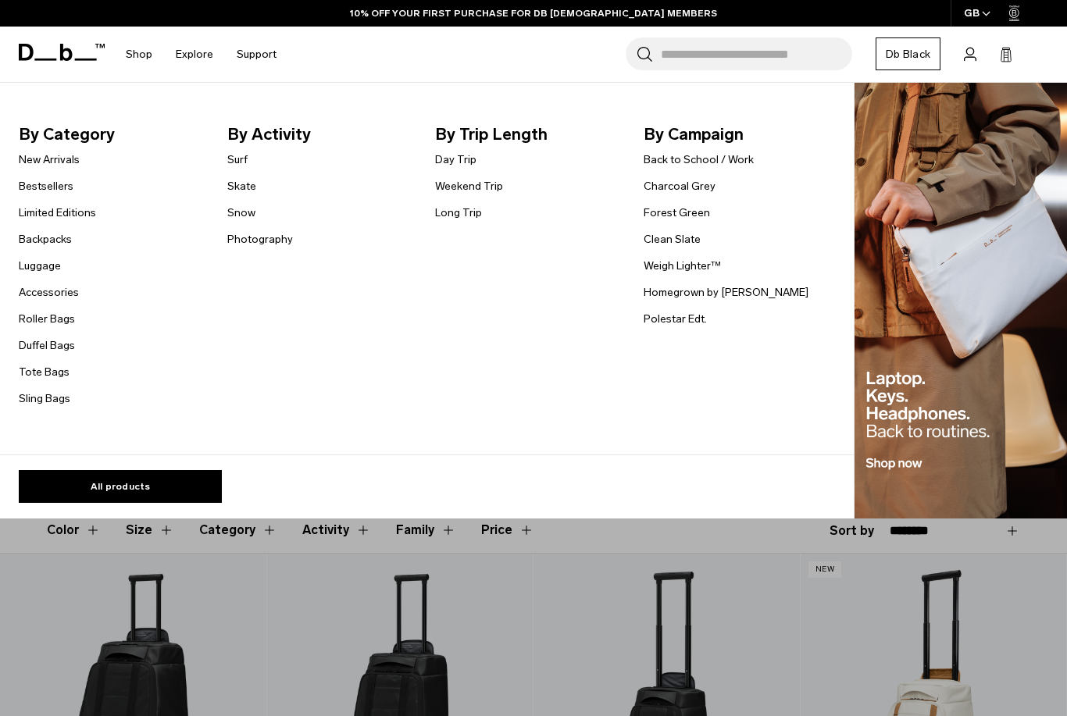
click at [32, 236] on link "Backpacks" at bounding box center [45, 239] width 53 height 16
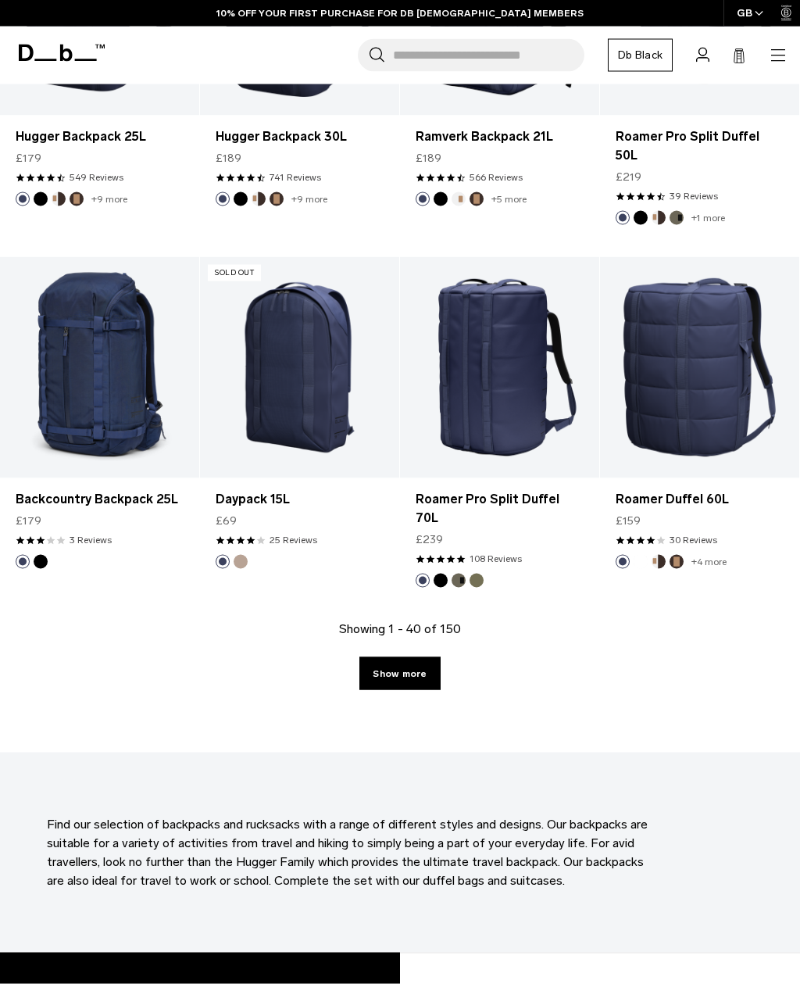
scroll to position [3253, 0]
click at [374, 656] on link "Show more" at bounding box center [399, 672] width 80 height 33
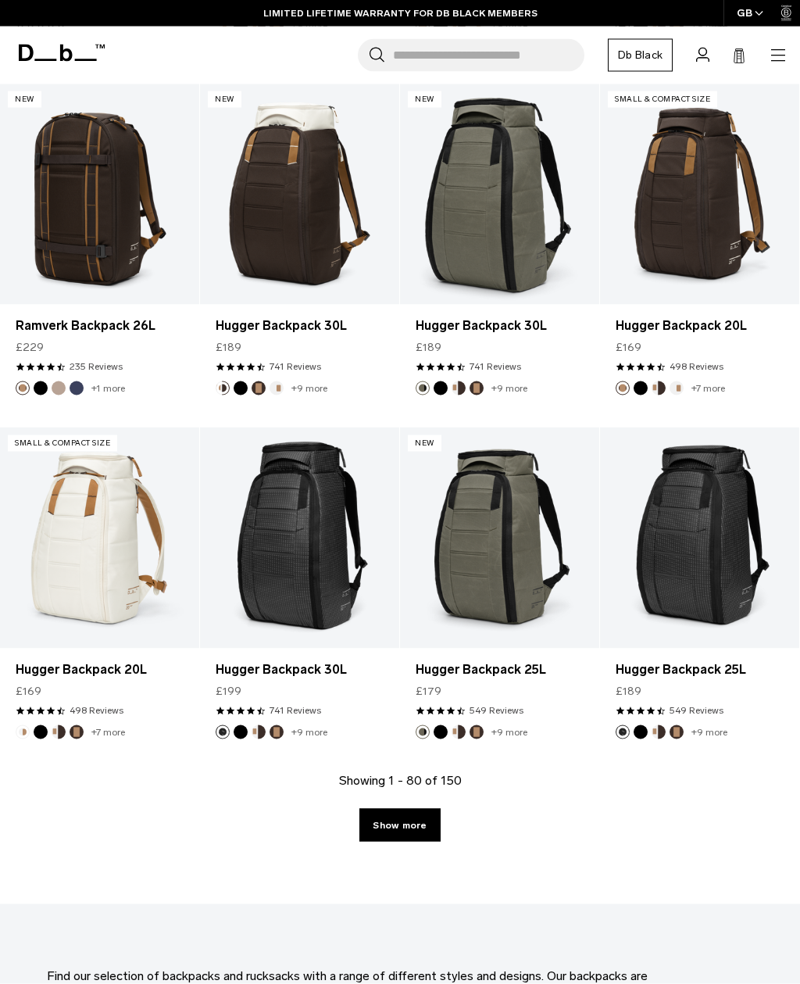
scroll to position [6598, 0]
click at [381, 716] on link "Show more" at bounding box center [399, 824] width 80 height 33
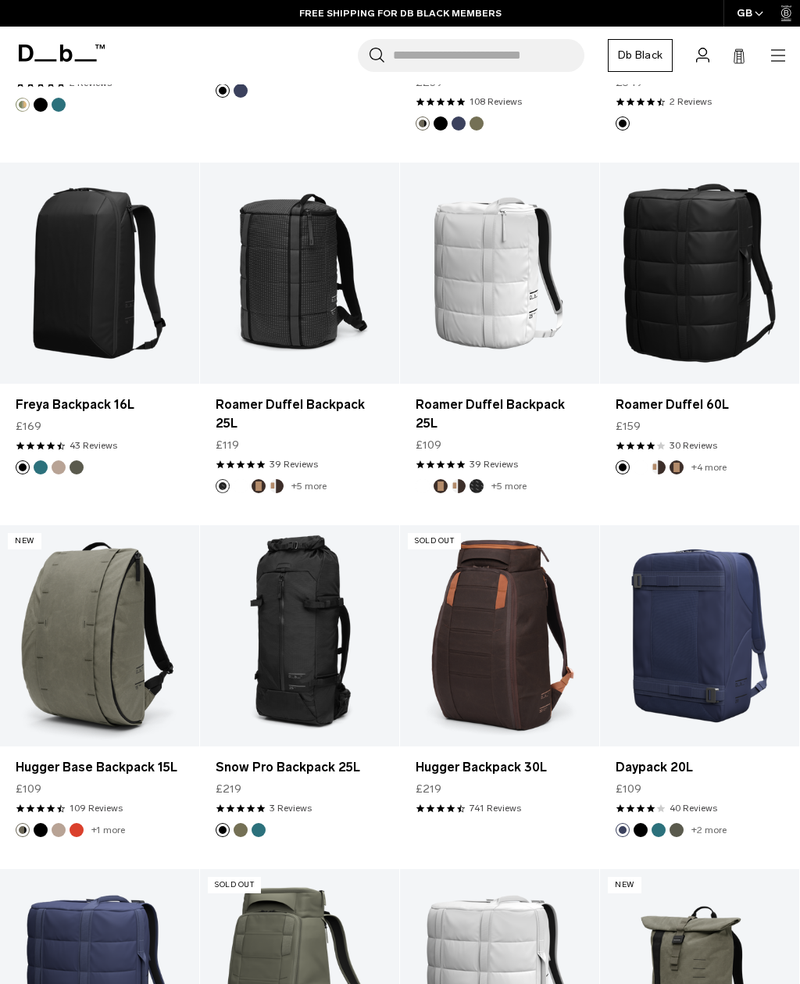
scroll to position [8721, 0]
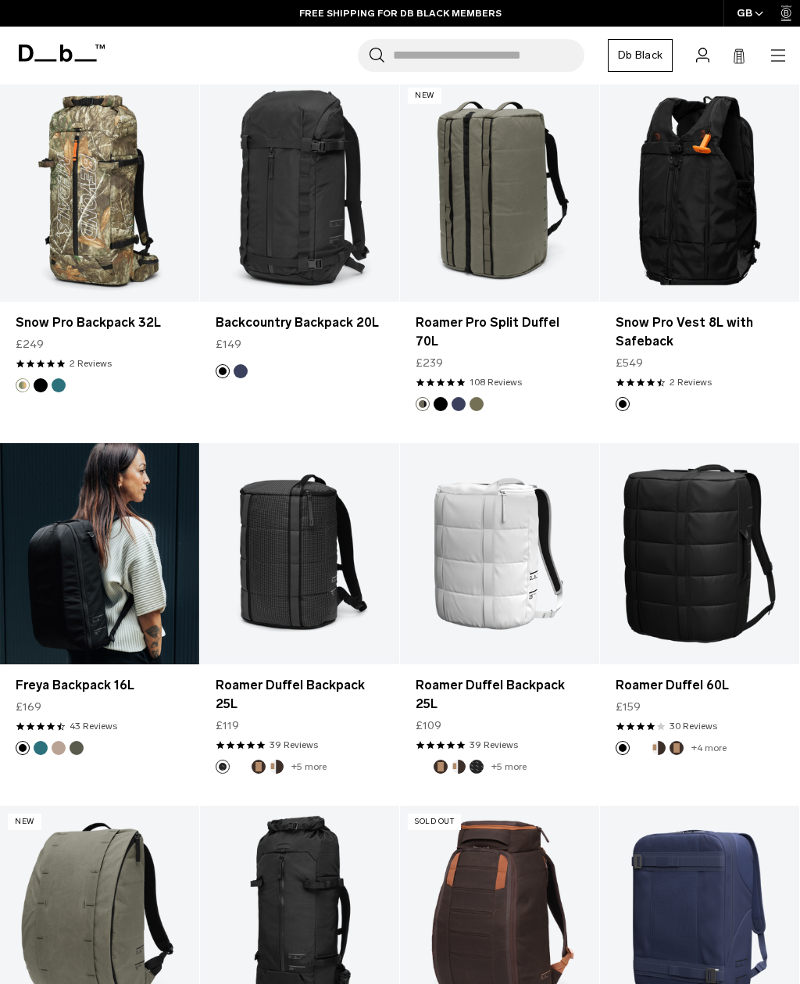
click at [124, 443] on link "Freya Backpack 16L" at bounding box center [99, 553] width 199 height 221
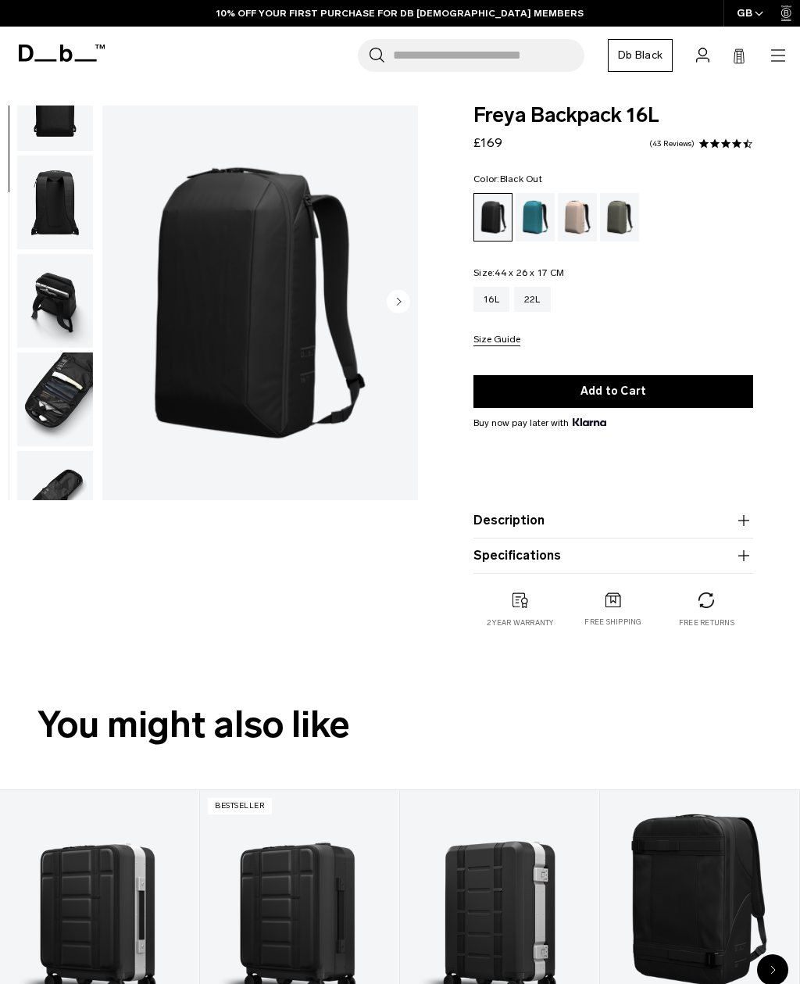
click at [48, 297] on img "button" at bounding box center [55, 301] width 76 height 94
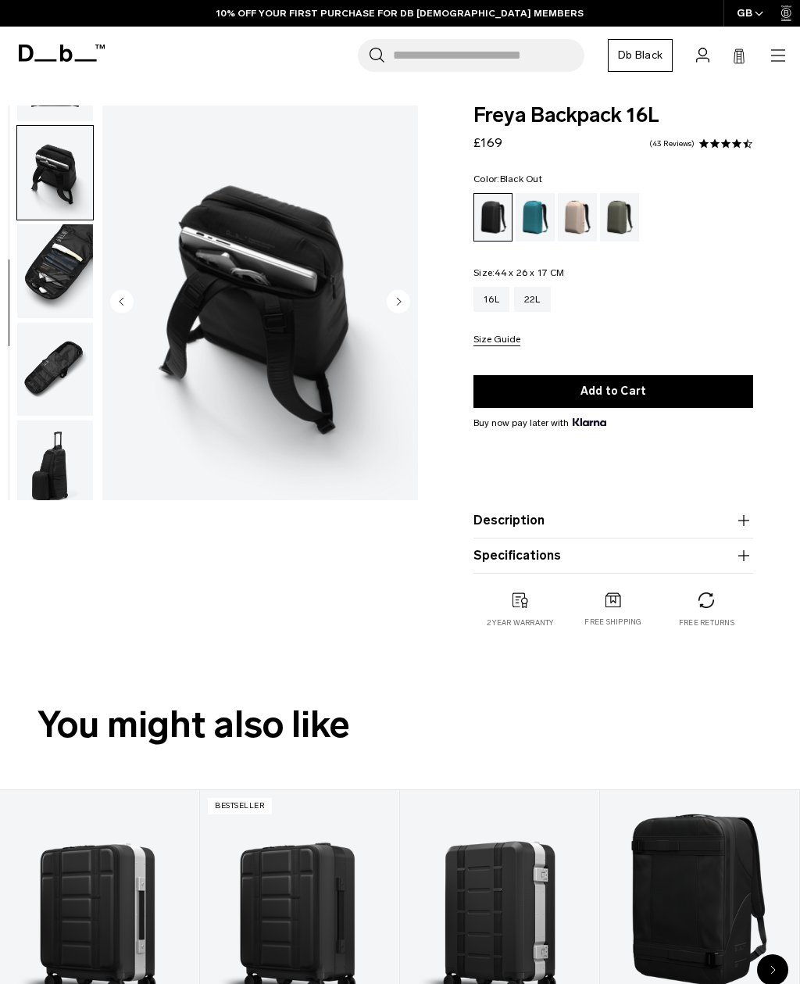
scroll to position [398, 0]
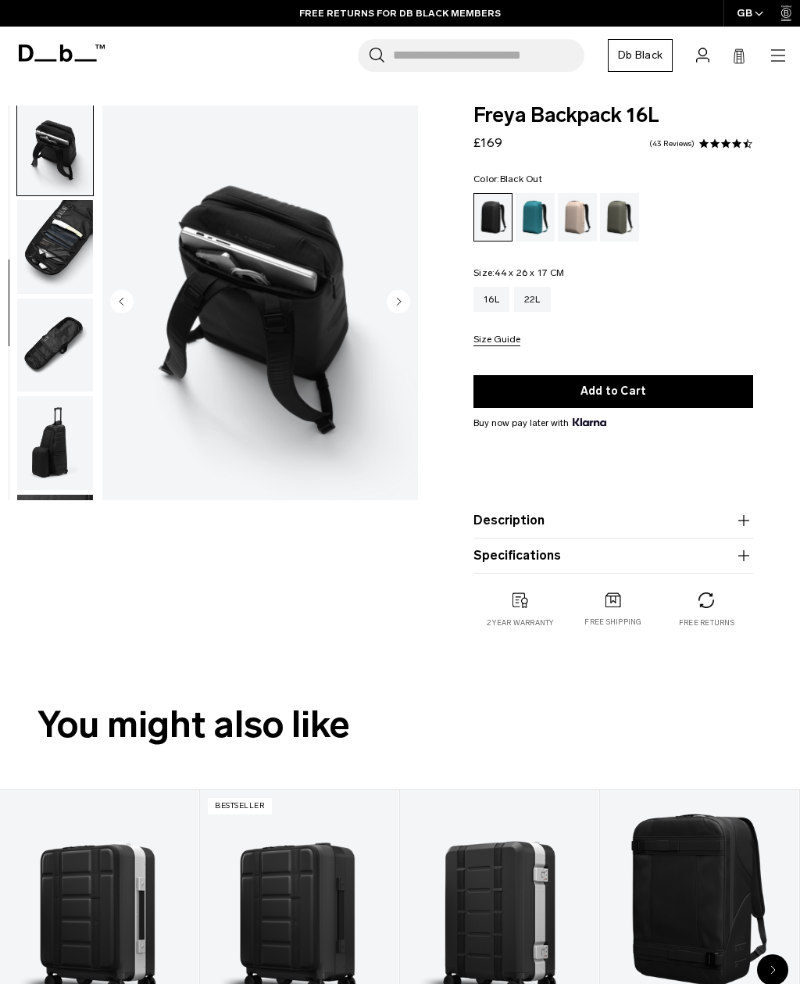
click at [55, 257] on img "button" at bounding box center [55, 247] width 76 height 94
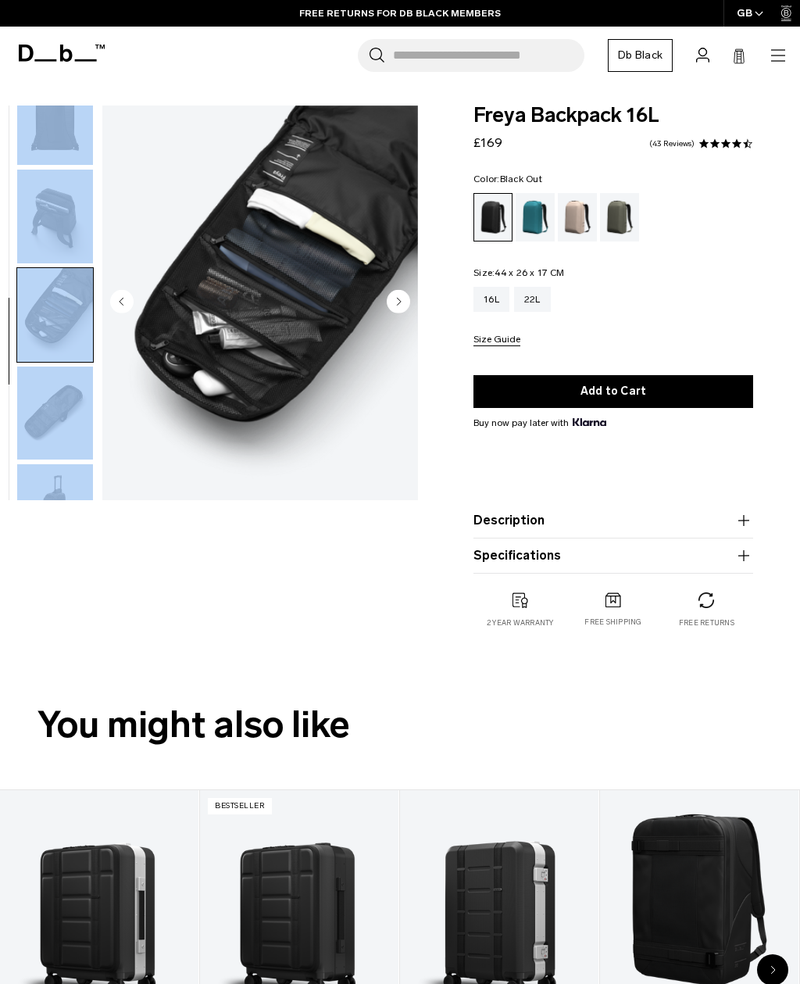
scroll to position [330, 0]
click at [149, 199] on img "6 / 9" at bounding box center [260, 302] width 316 height 395
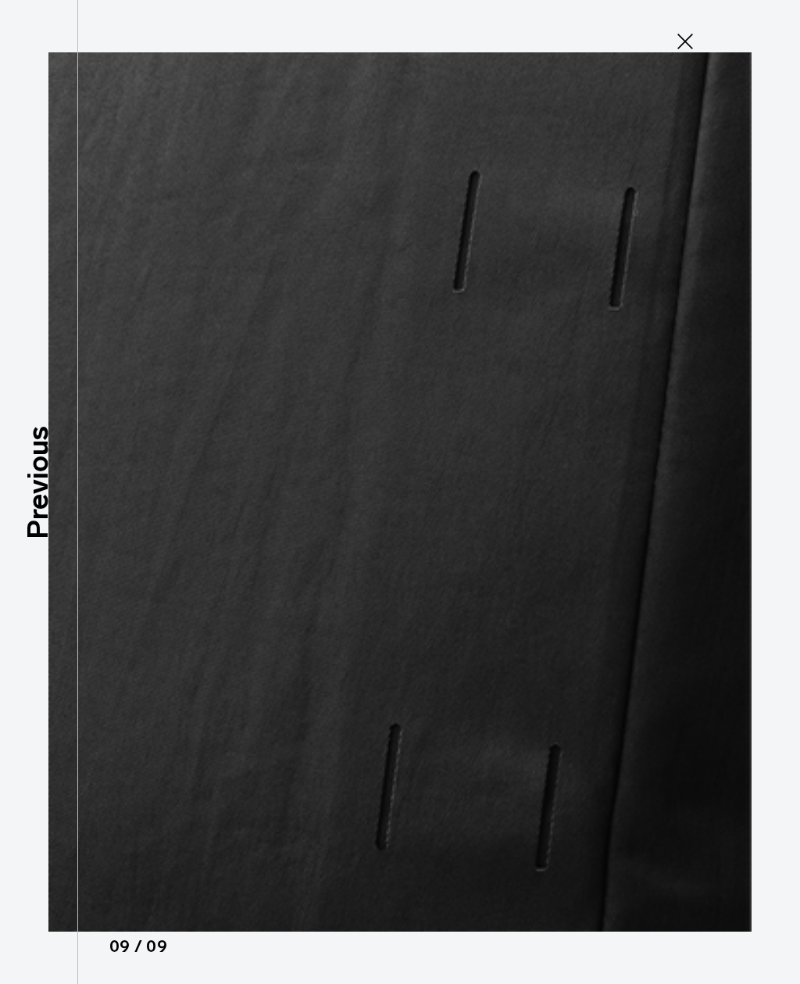
click at [684, 44] on icon at bounding box center [685, 42] width 16 height 16
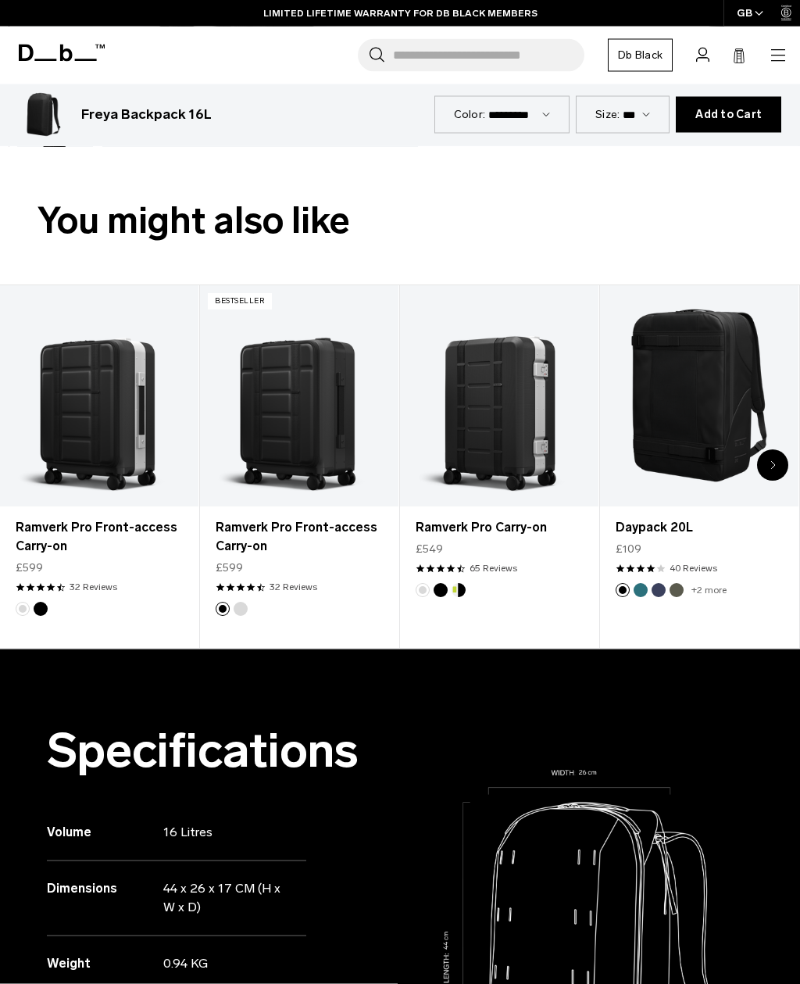
scroll to position [526, 0]
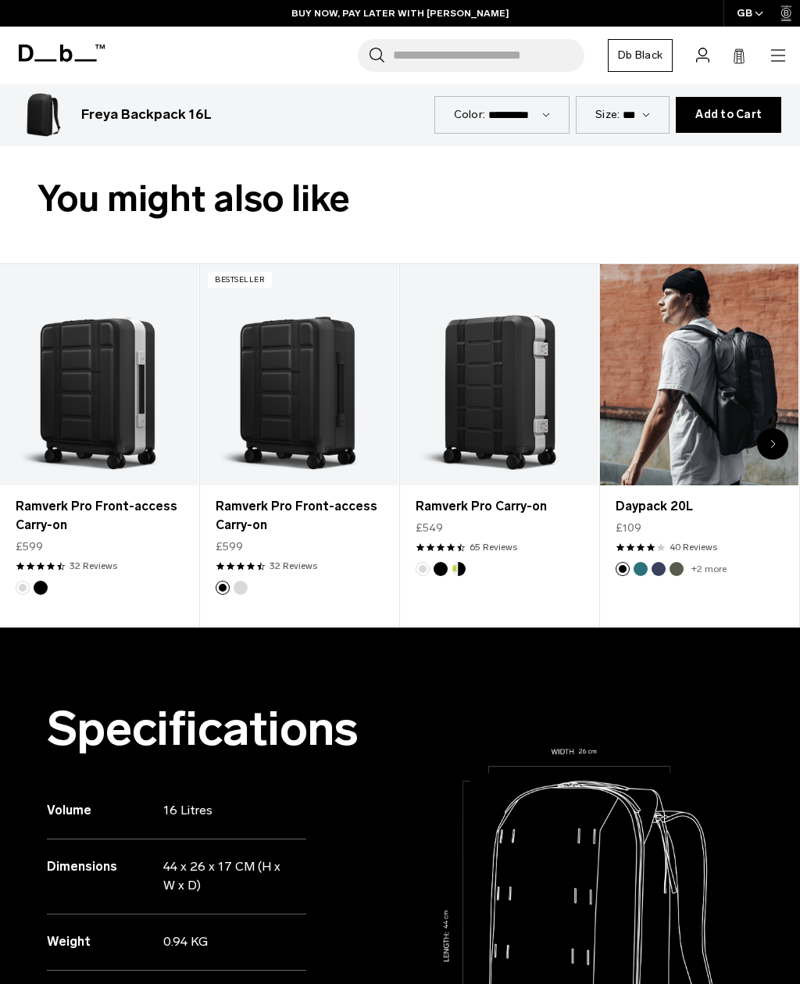
click at [704, 292] on link "Daypack 20L" at bounding box center [699, 374] width 198 height 220
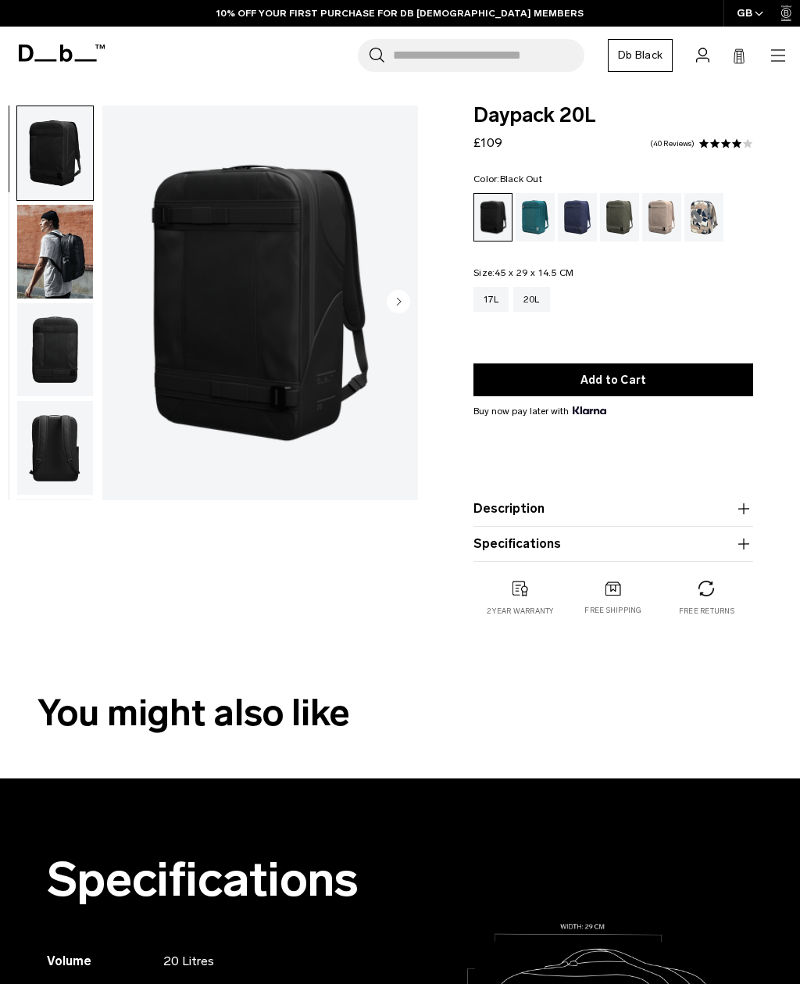
click at [245, 331] on img "1 / 7" at bounding box center [260, 302] width 316 height 395
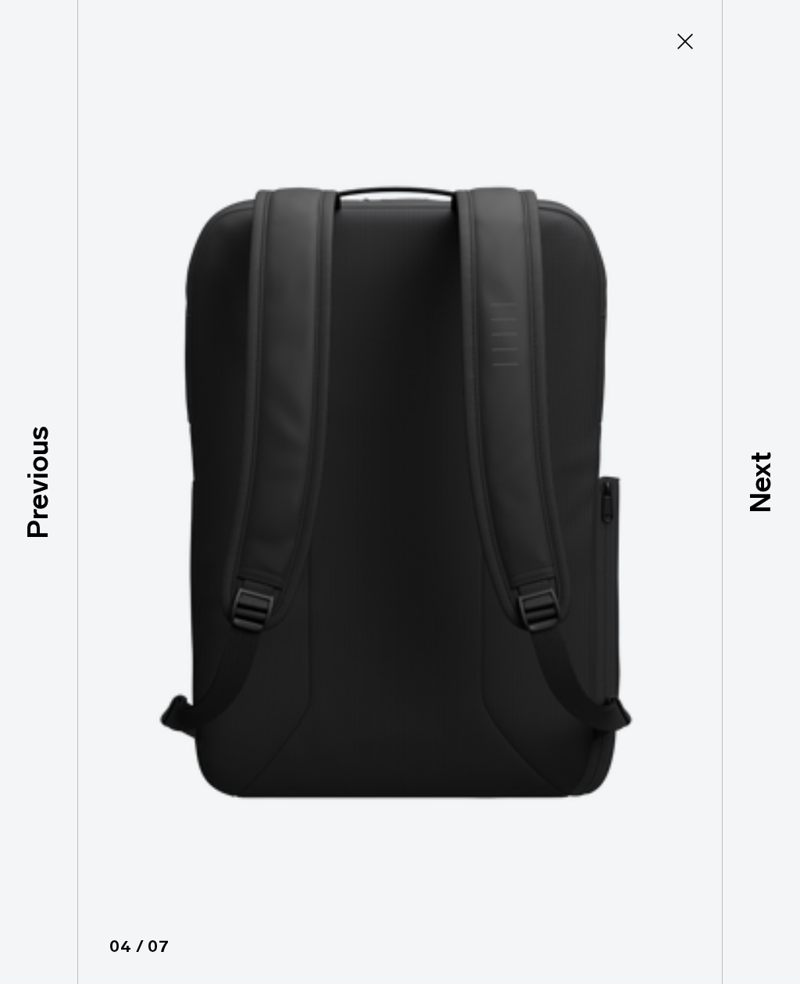
click at [684, 45] on icon at bounding box center [685, 41] width 25 height 25
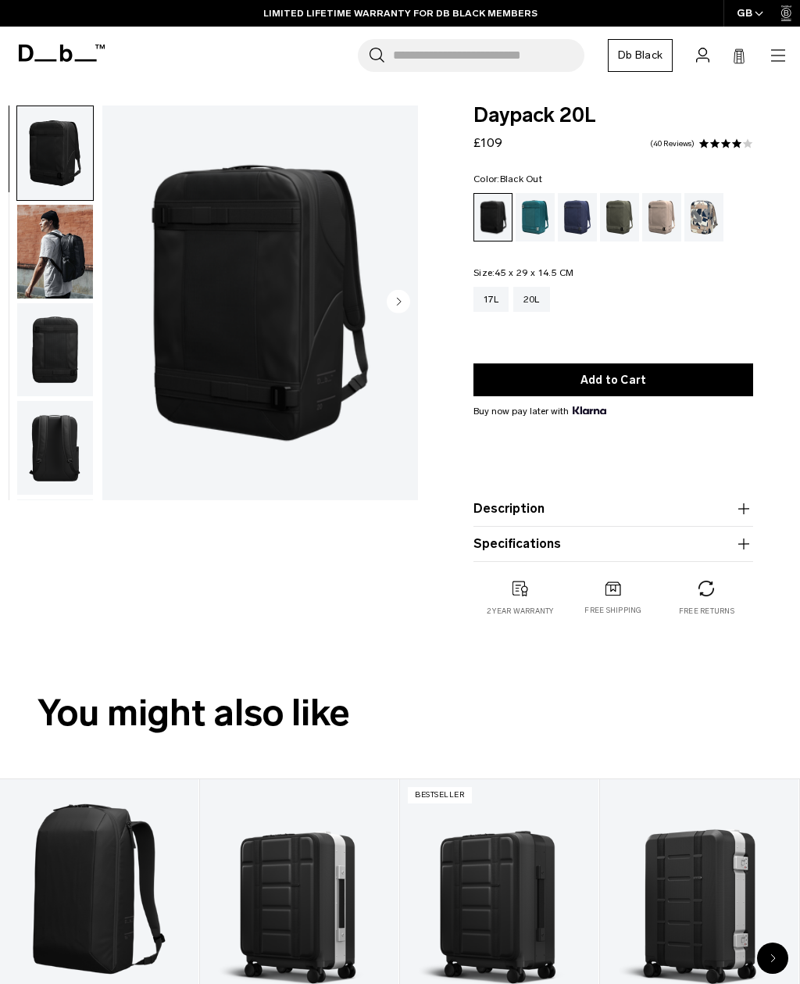
click at [51, 52] on icon at bounding box center [62, 53] width 86 height 17
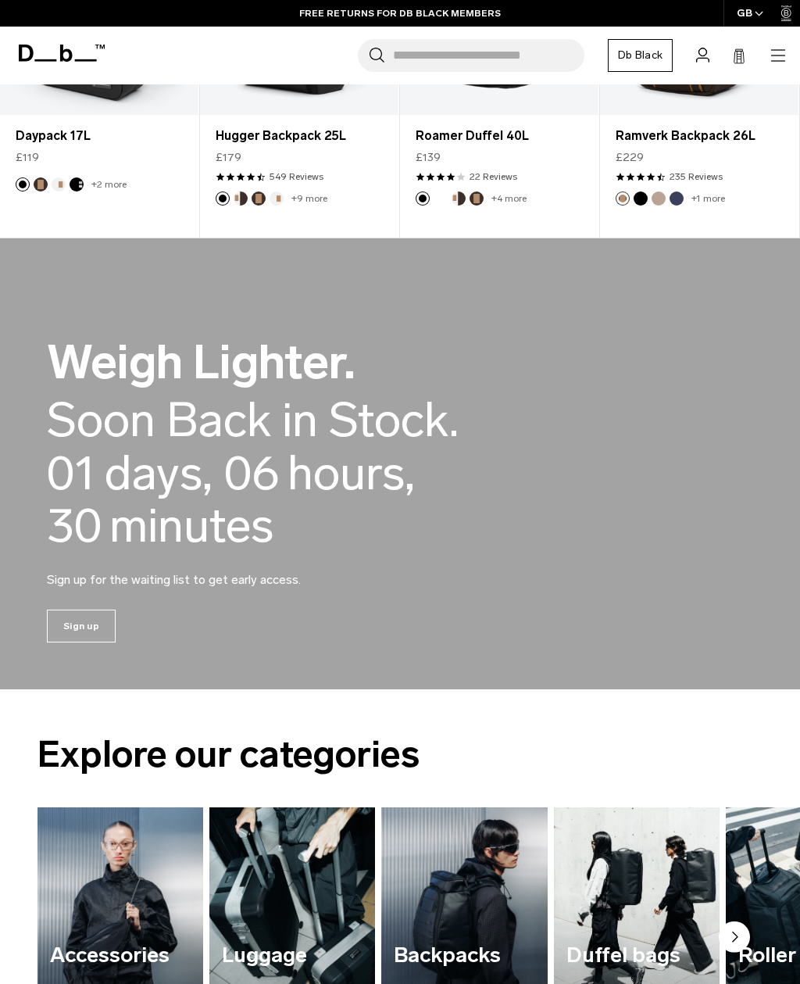
scroll to position [584, 0]
click at [73, 340] on h2 "Weigh Lighter." at bounding box center [301, 363] width 508 height 48
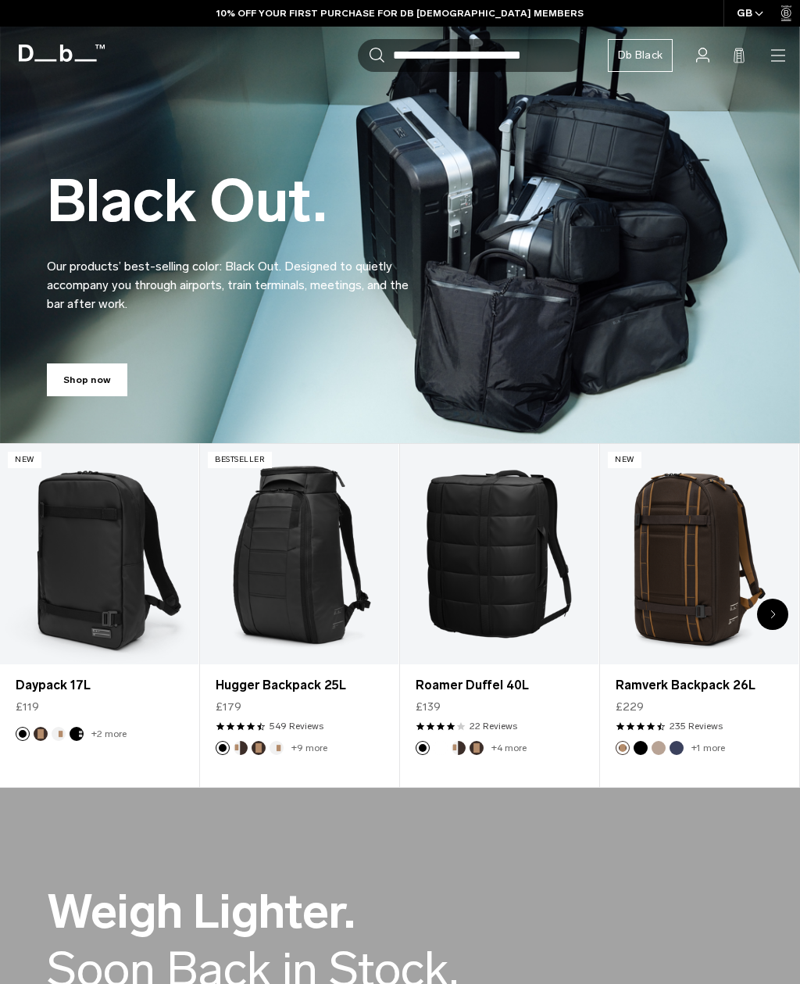
scroll to position [40, 0]
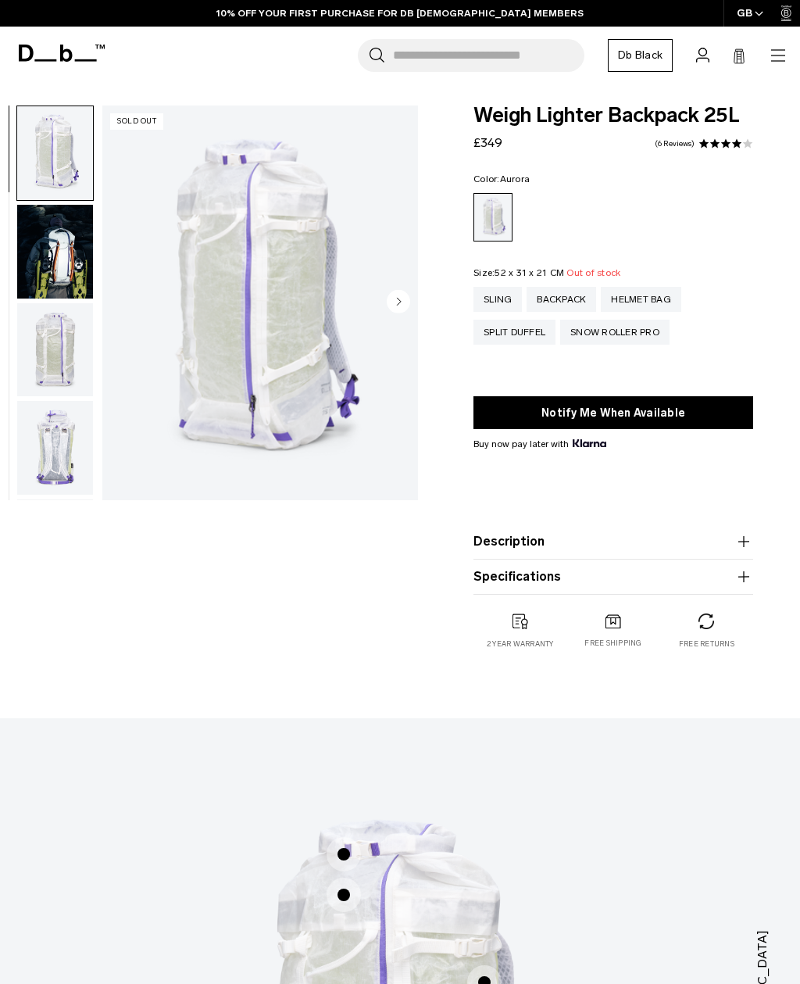
click at [69, 344] on img "button" at bounding box center [55, 350] width 76 height 94
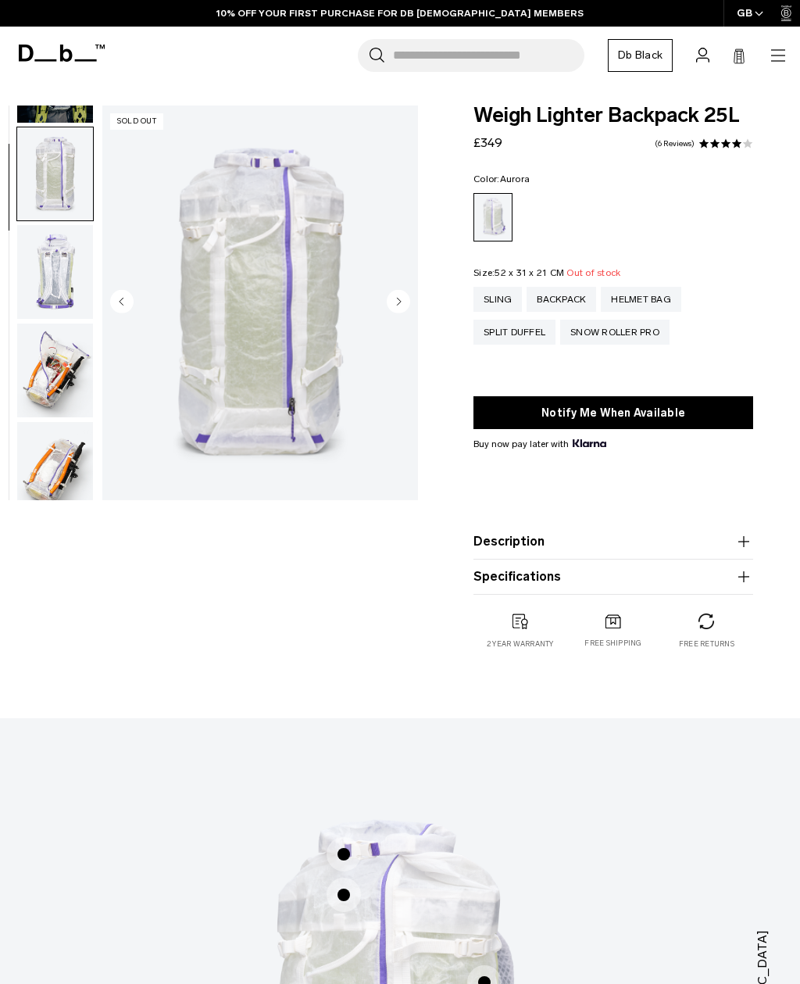
scroll to position [198, 0]
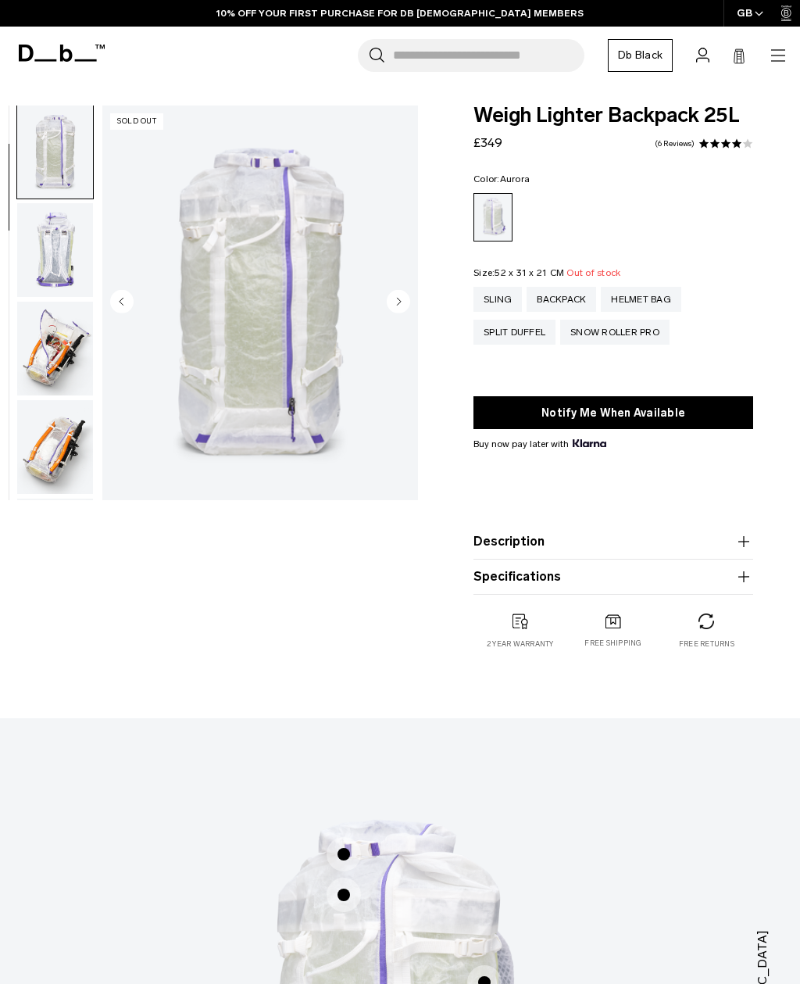
click at [59, 357] on img "button" at bounding box center [55, 349] width 76 height 94
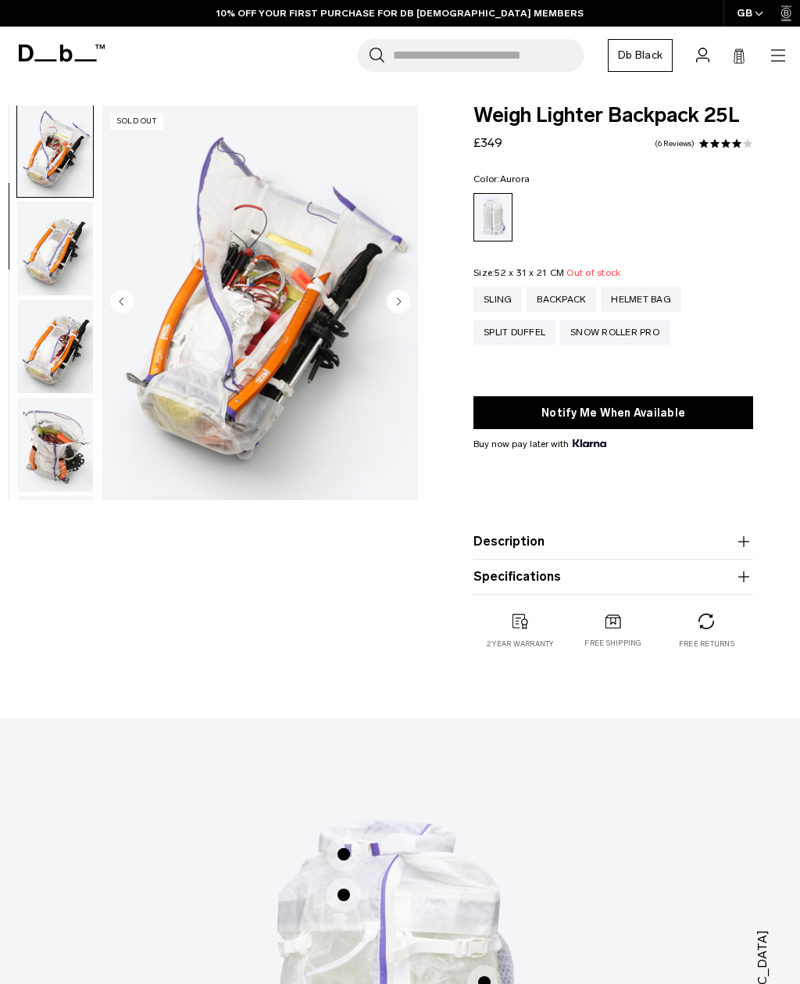
scroll to position [396, 0]
